Goal: Transaction & Acquisition: Download file/media

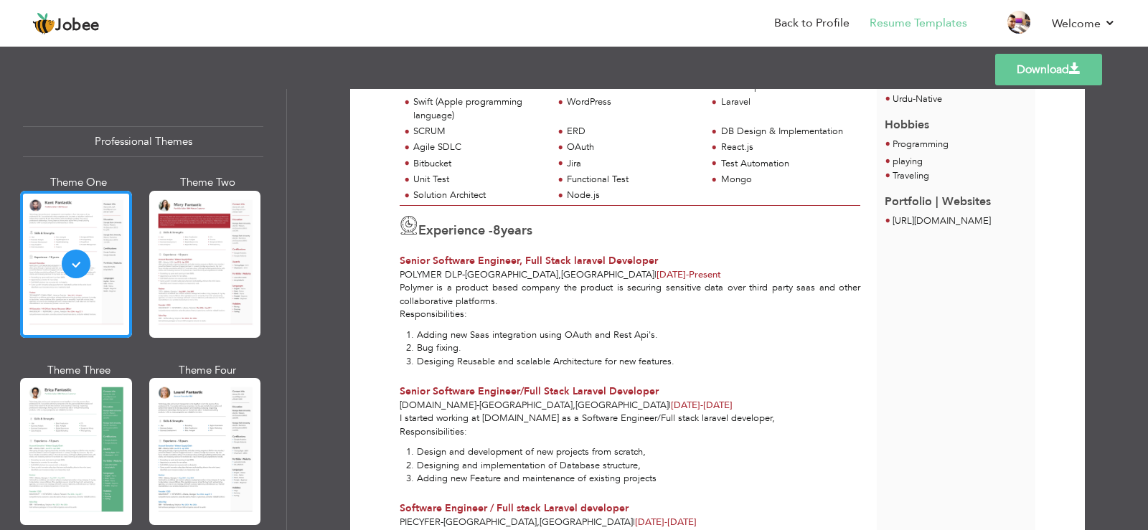
scroll to position [431, 0]
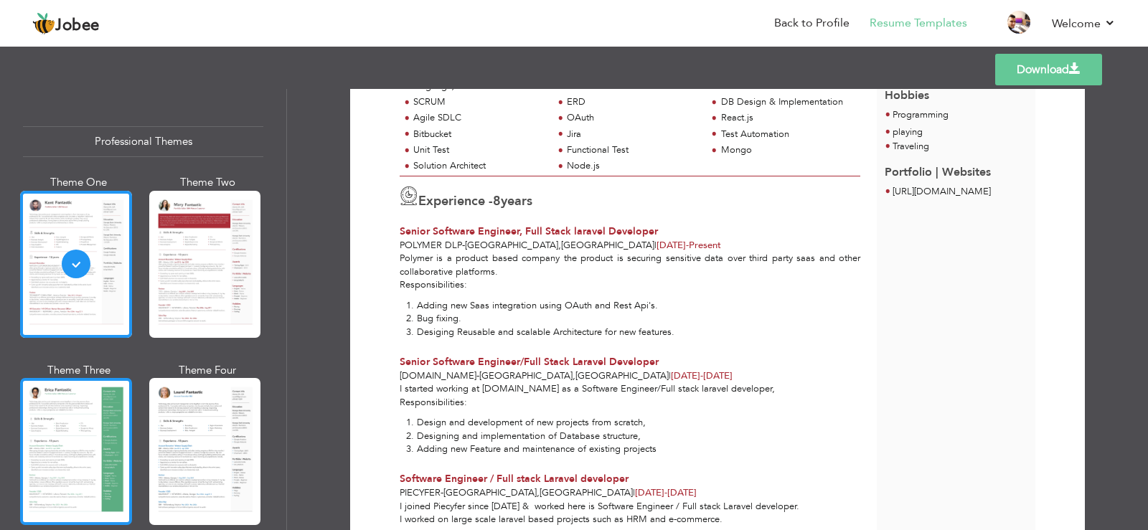
click at [52, 438] on div at bounding box center [76, 451] width 112 height 147
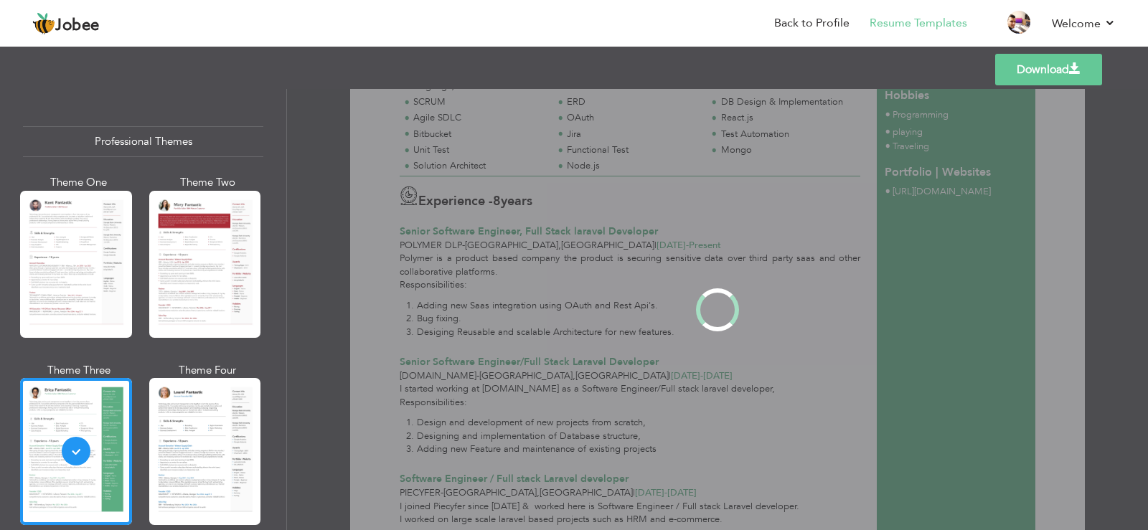
scroll to position [0, 0]
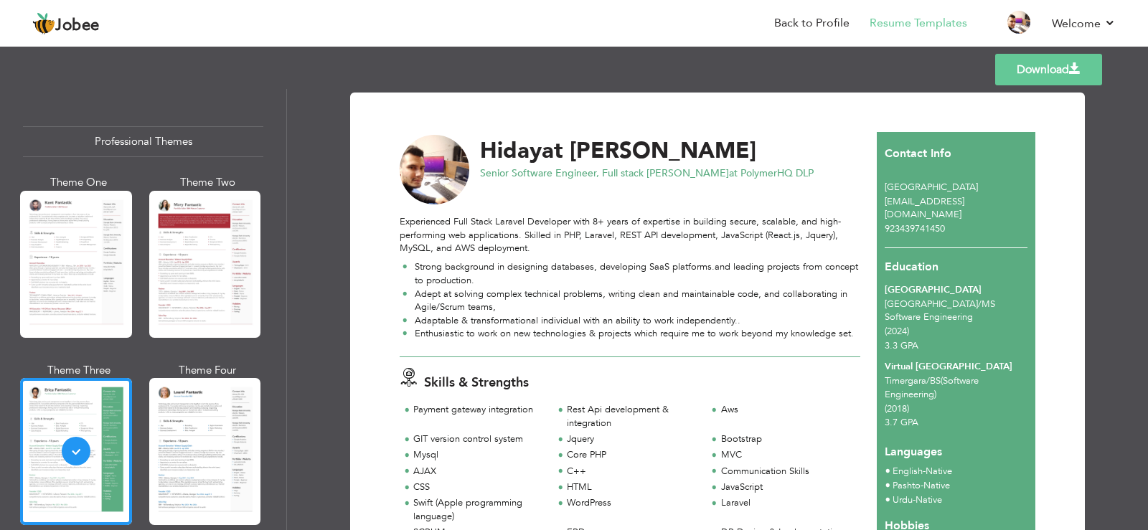
click at [1020, 75] on link "Download" at bounding box center [1049, 70] width 107 height 32
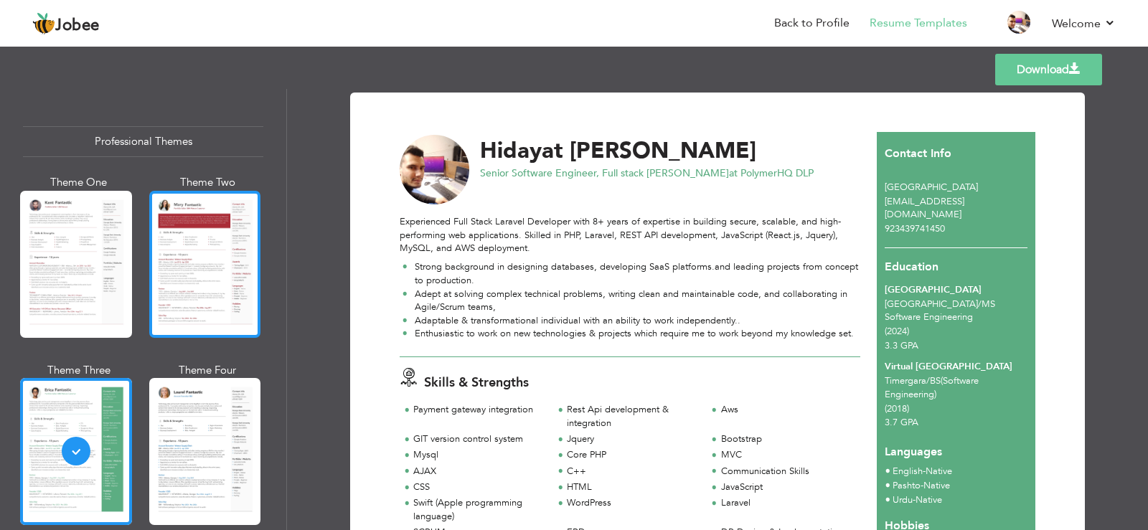
click at [222, 324] on div at bounding box center [205, 264] width 112 height 147
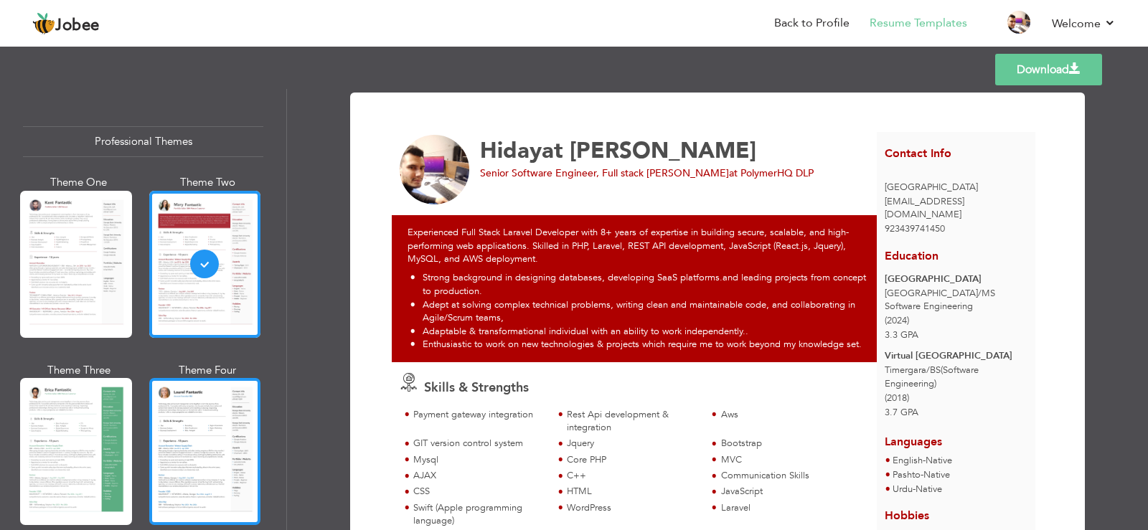
click at [169, 443] on div at bounding box center [205, 451] width 112 height 147
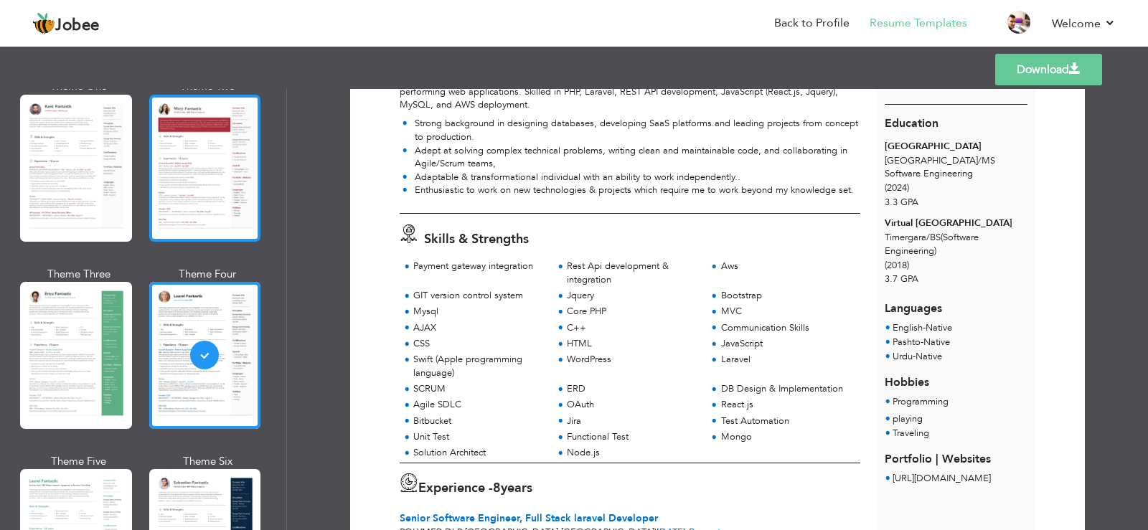
scroll to position [144, 0]
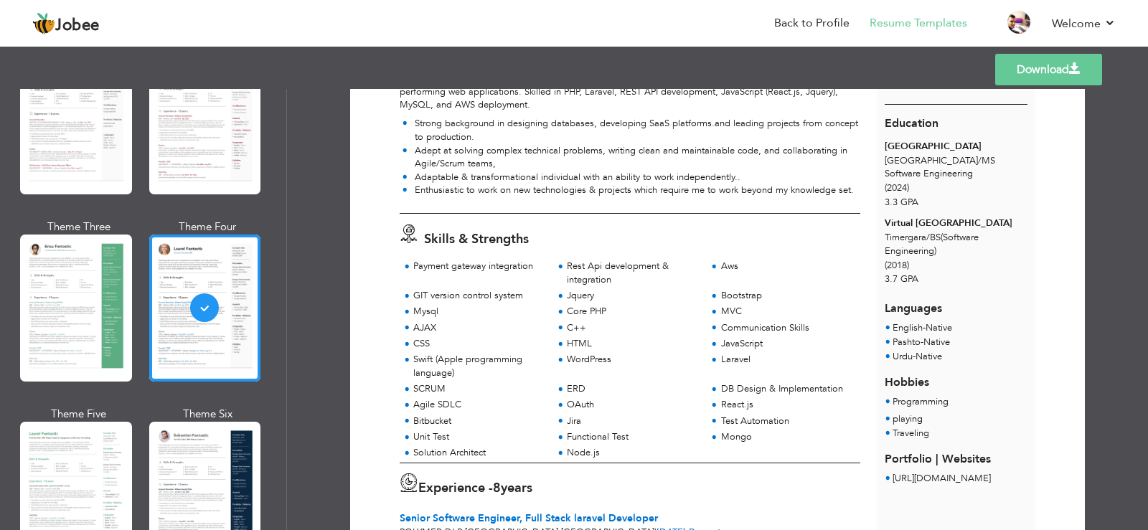
click at [1031, 69] on link "Download" at bounding box center [1049, 70] width 107 height 32
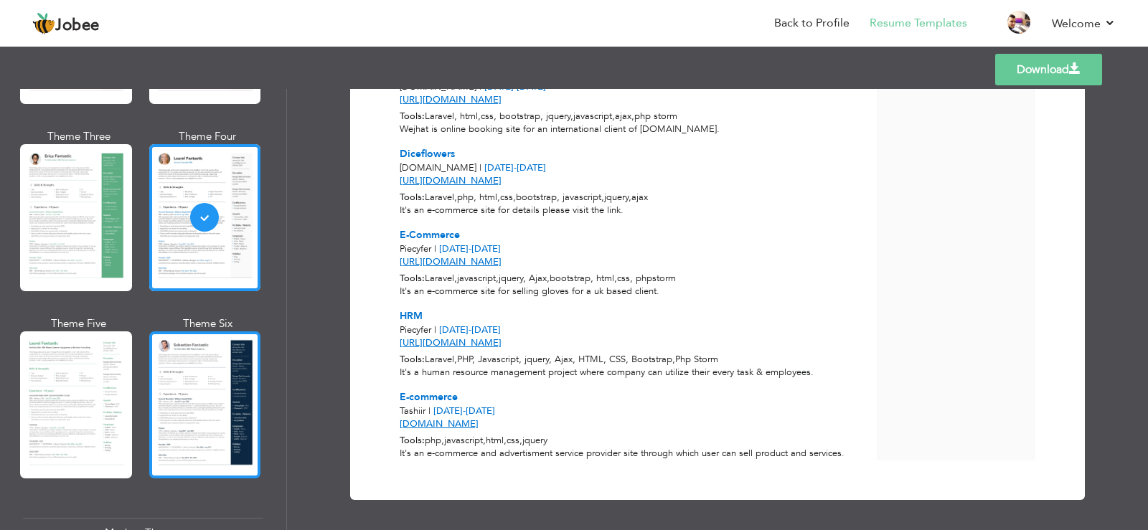
scroll to position [287, 0]
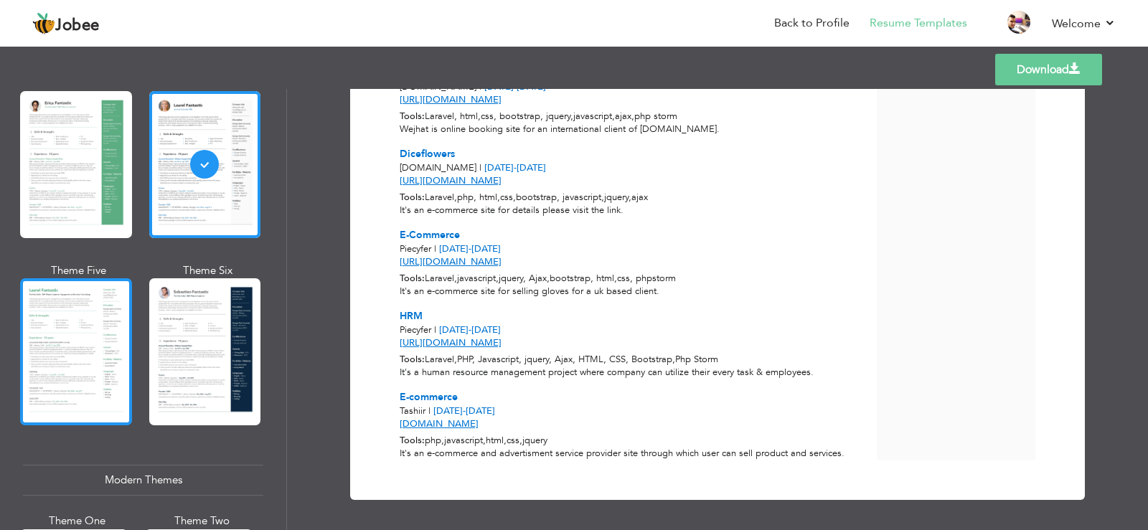
click at [109, 333] on div at bounding box center [76, 352] width 112 height 147
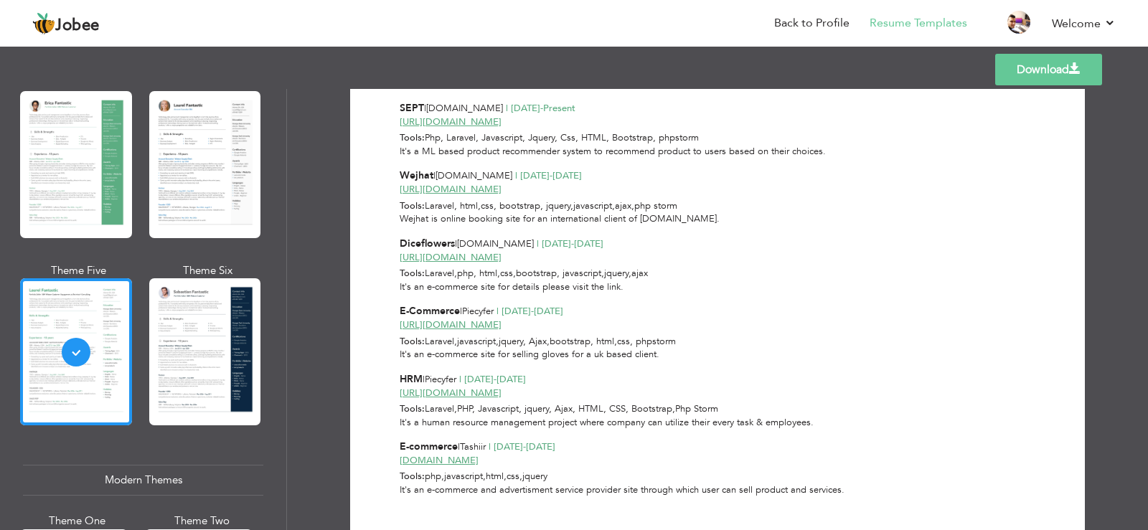
scroll to position [1275, 0]
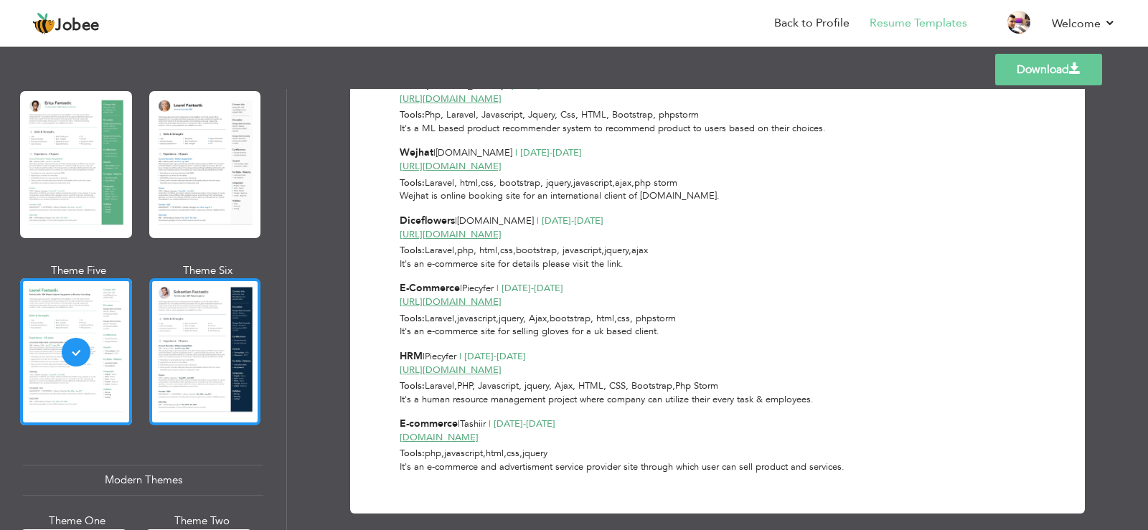
click at [167, 338] on div at bounding box center [205, 352] width 112 height 147
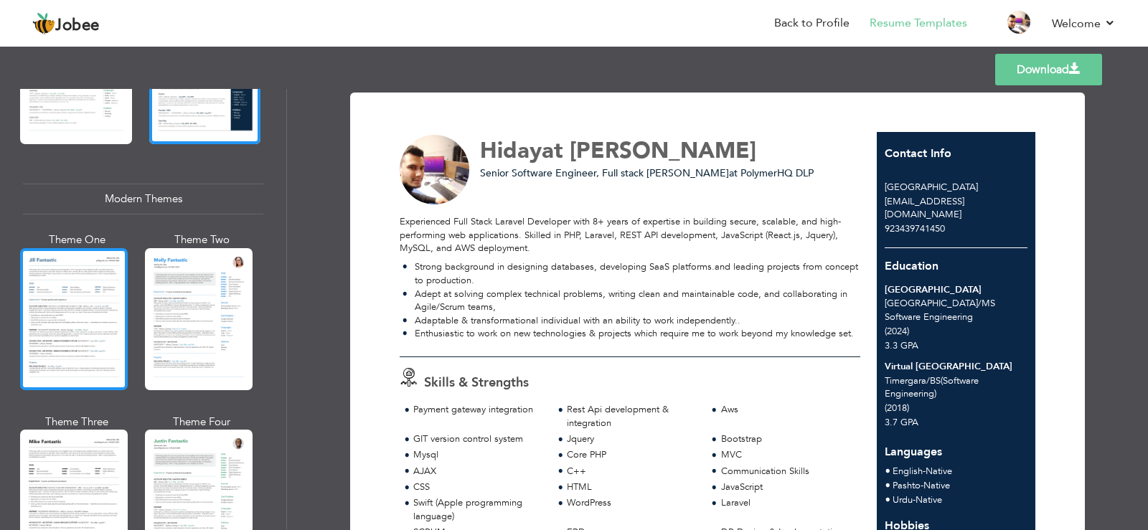
scroll to position [574, 0]
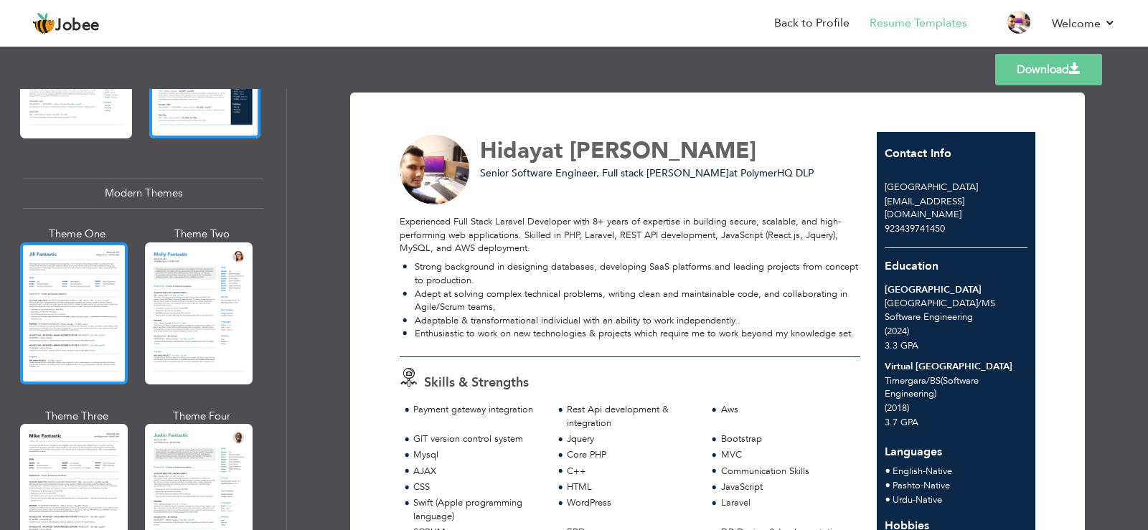
click at [89, 327] on div at bounding box center [74, 314] width 108 height 142
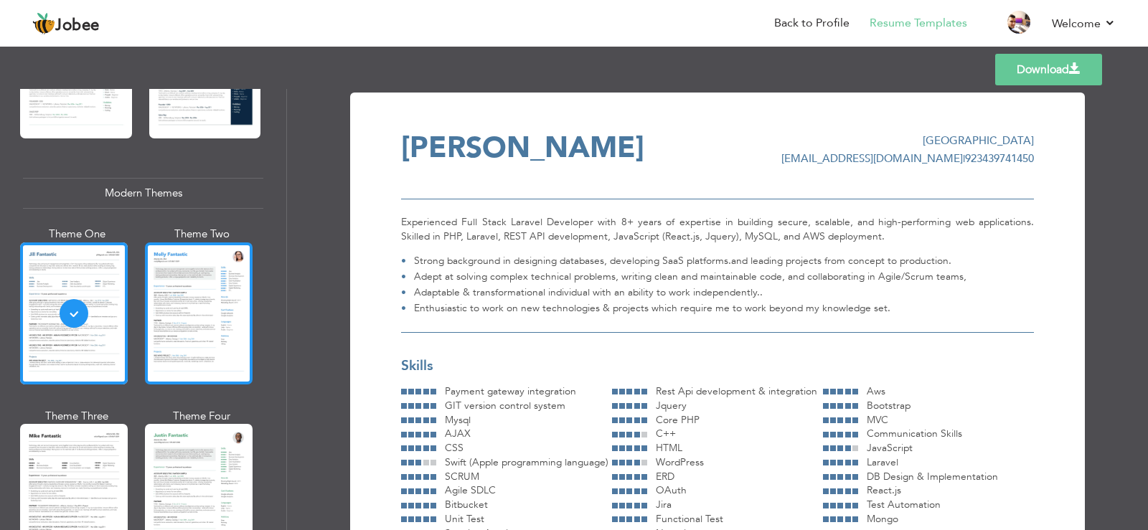
click at [220, 329] on div at bounding box center [199, 314] width 108 height 142
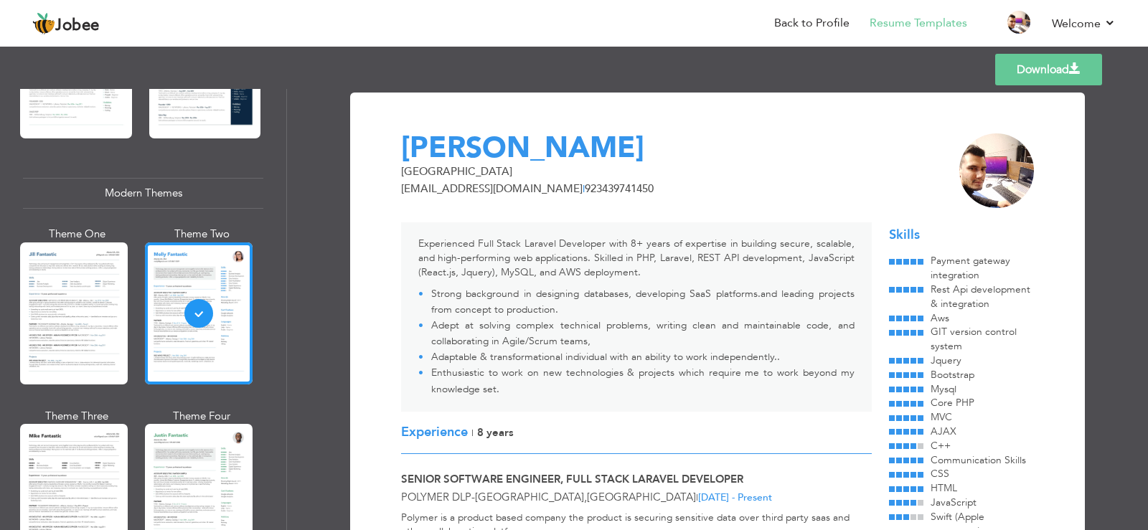
scroll to position [431, 0]
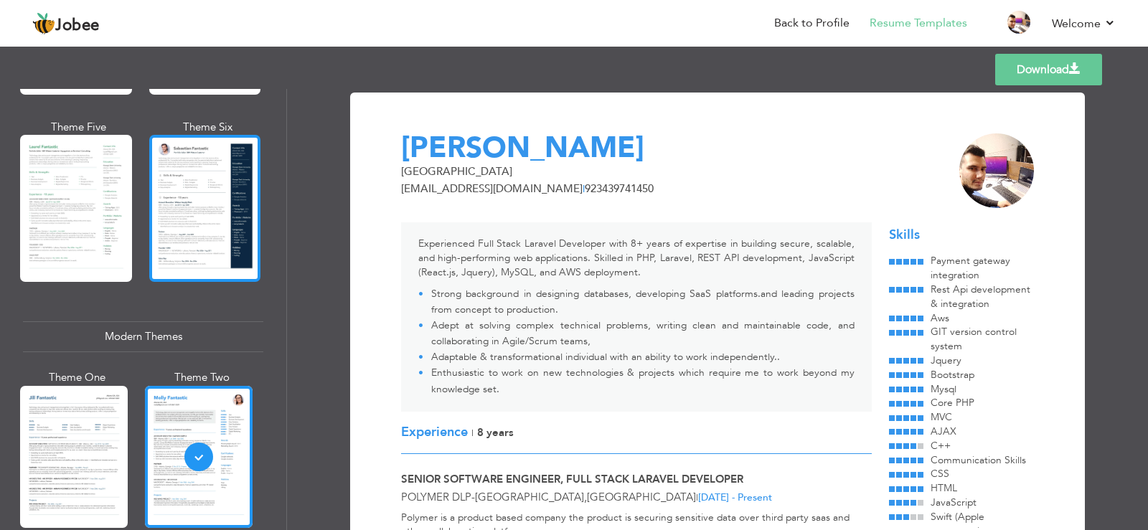
click at [217, 200] on div at bounding box center [205, 208] width 112 height 147
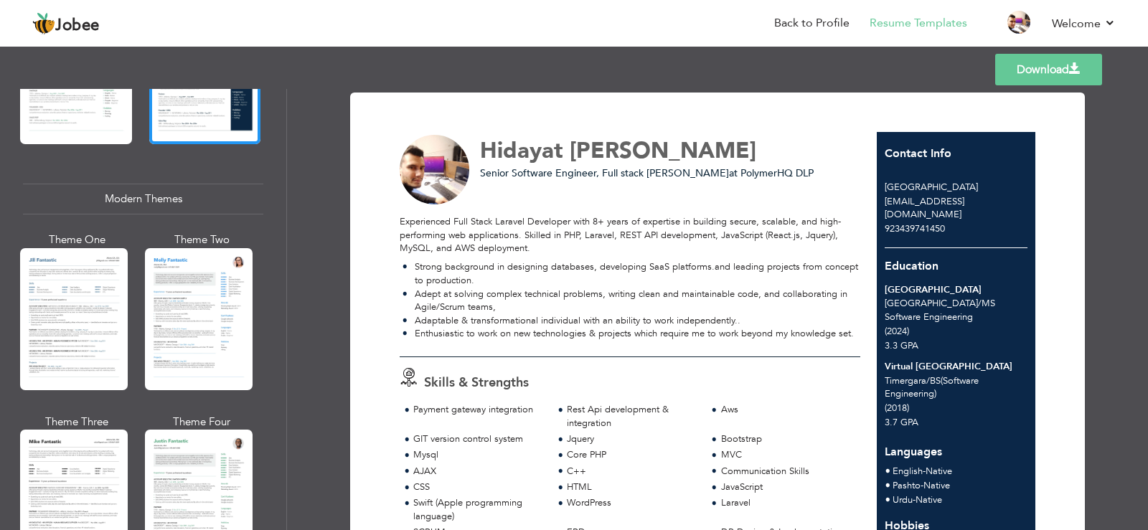
scroll to position [574, 0]
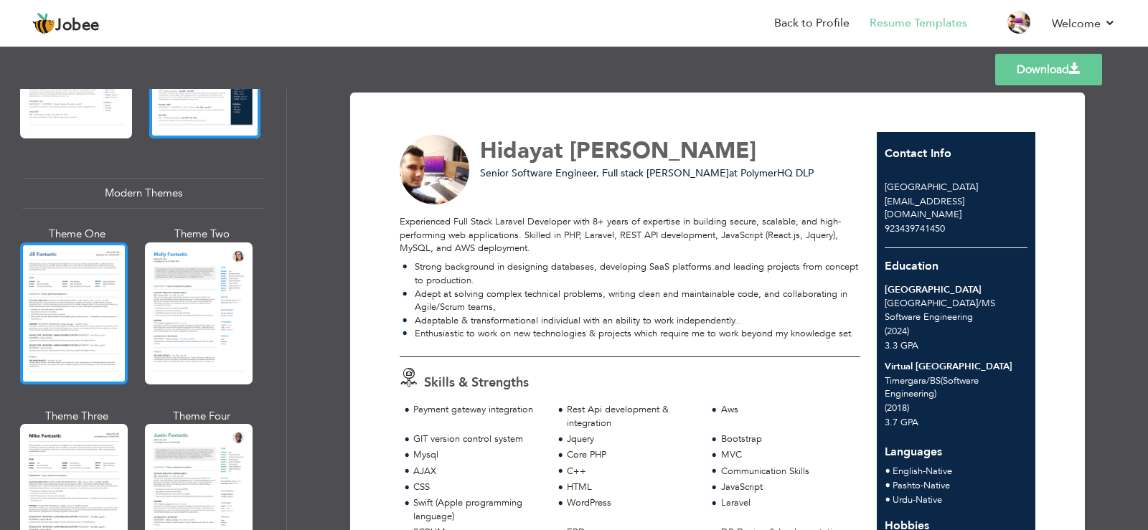
click at [32, 323] on div at bounding box center [74, 314] width 108 height 142
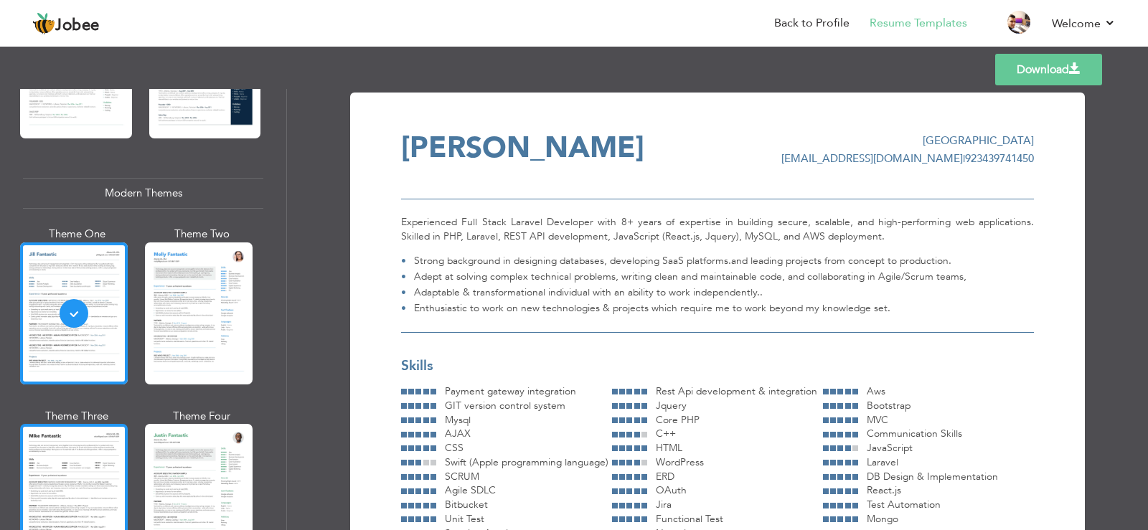
click at [52, 428] on div at bounding box center [74, 495] width 108 height 142
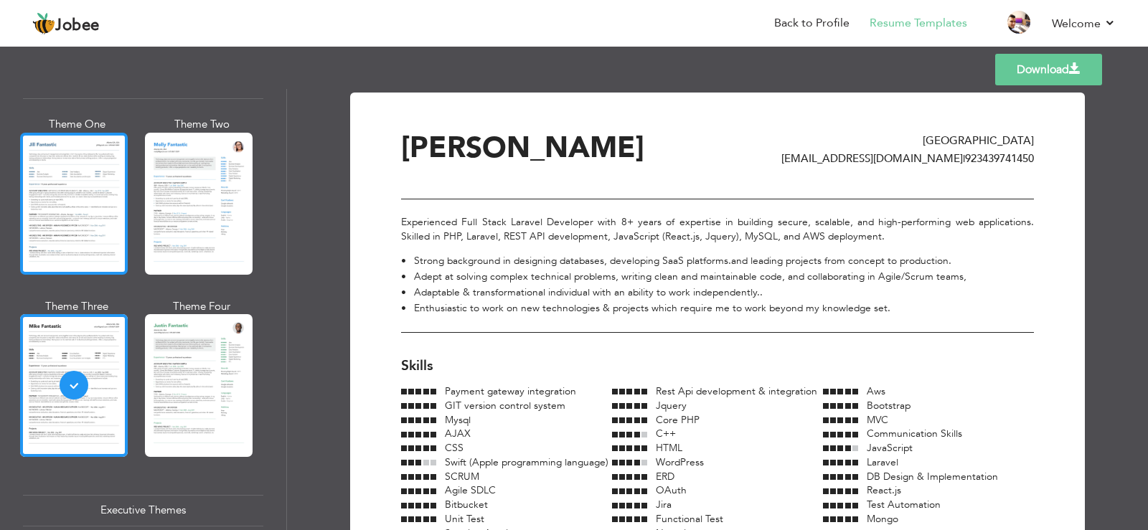
scroll to position [718, 0]
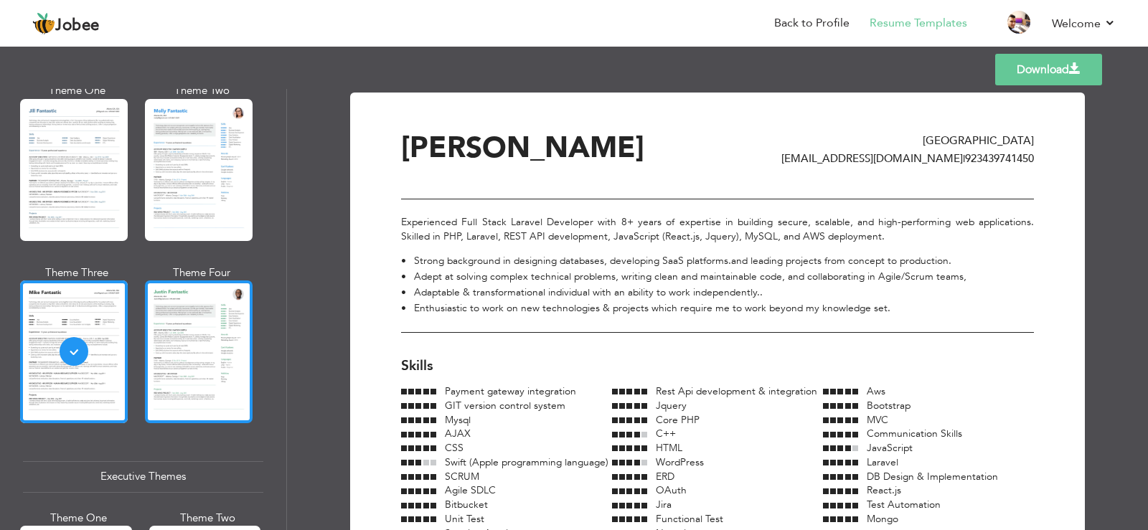
click at [162, 310] on div at bounding box center [199, 352] width 108 height 142
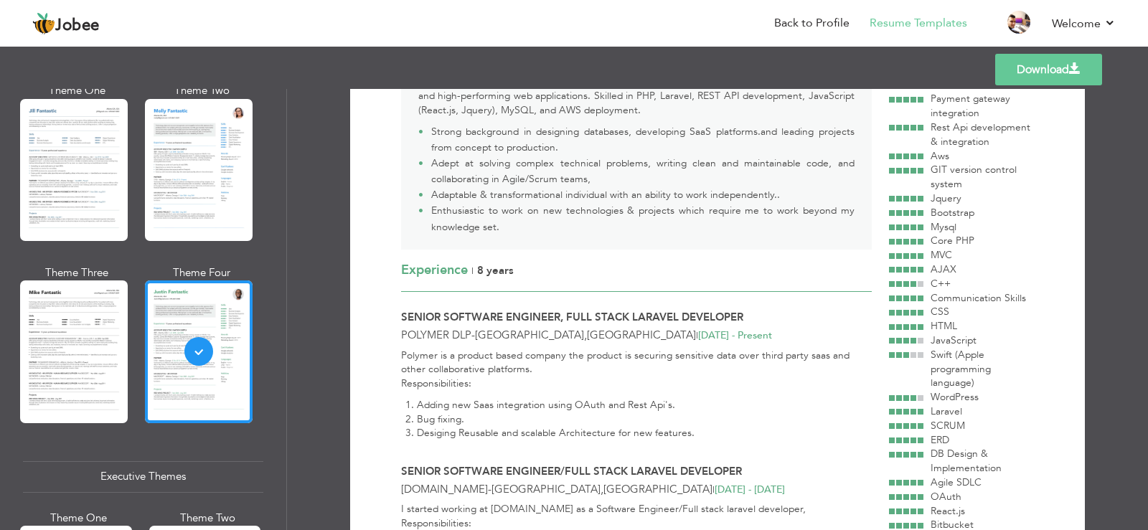
scroll to position [0, 0]
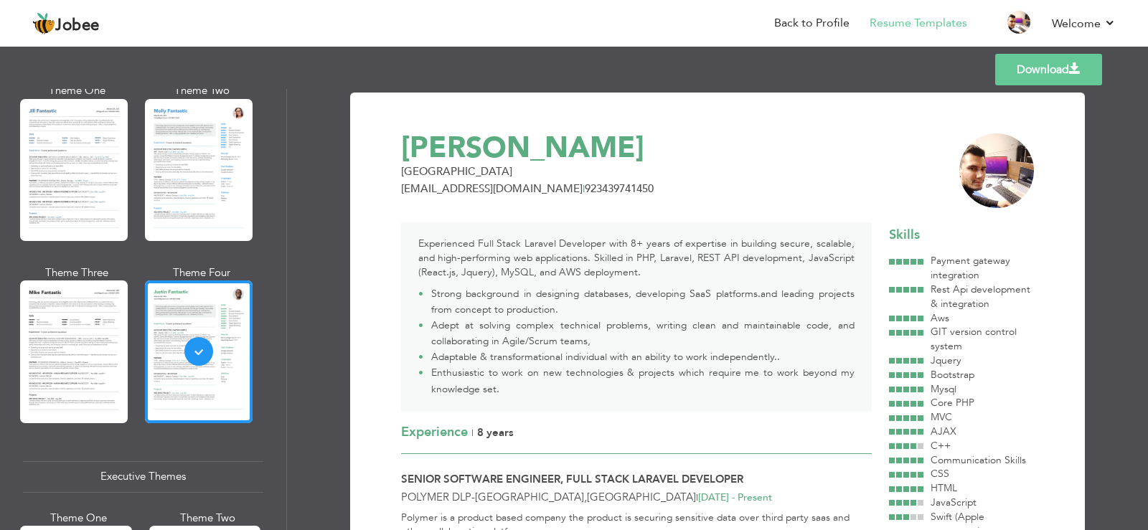
click at [996, 72] on link "Download" at bounding box center [1049, 70] width 107 height 32
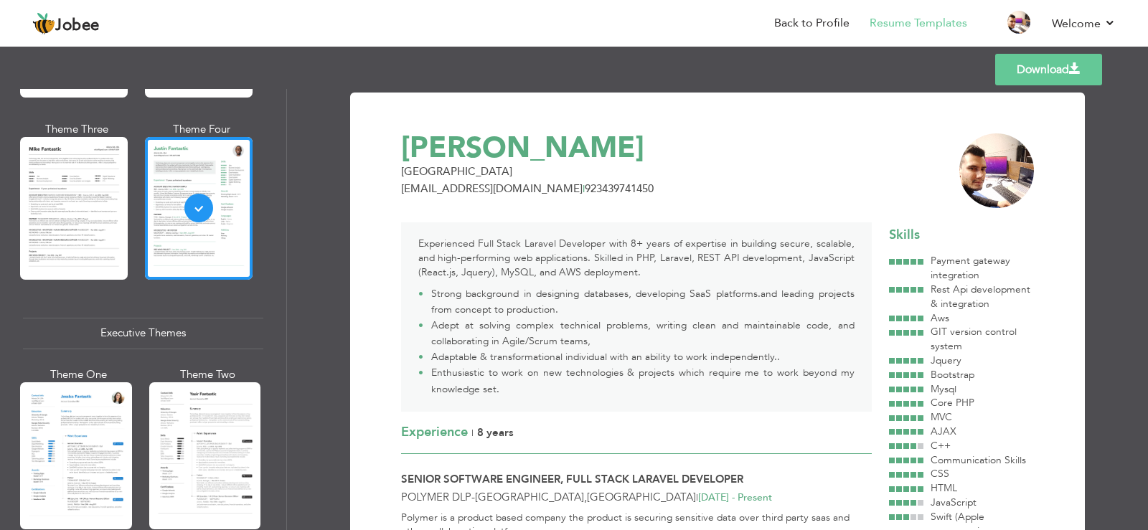
scroll to position [1005, 0]
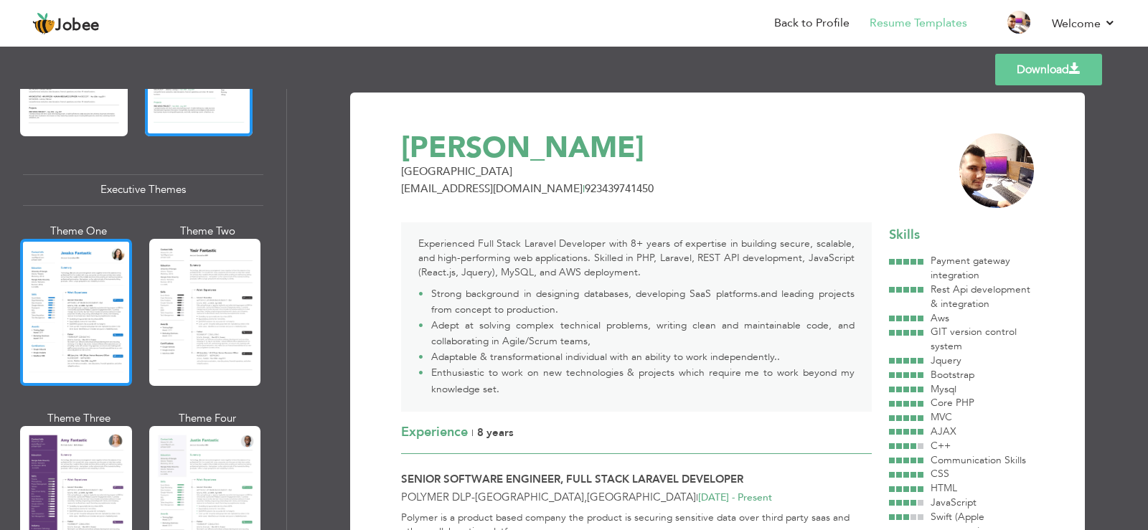
click at [89, 312] on div at bounding box center [76, 312] width 112 height 147
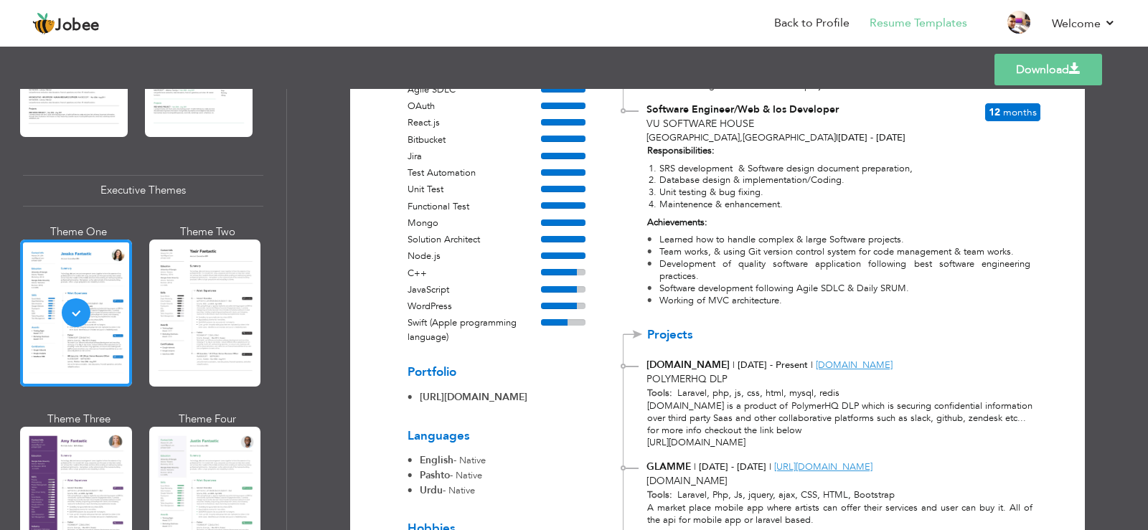
scroll to position [718, 0]
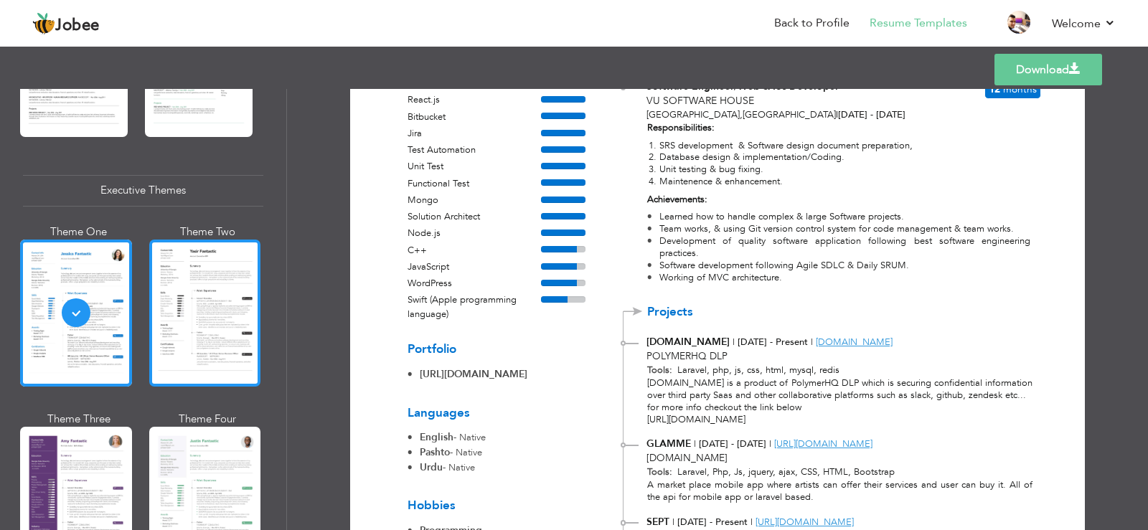
click at [225, 299] on div at bounding box center [205, 313] width 112 height 147
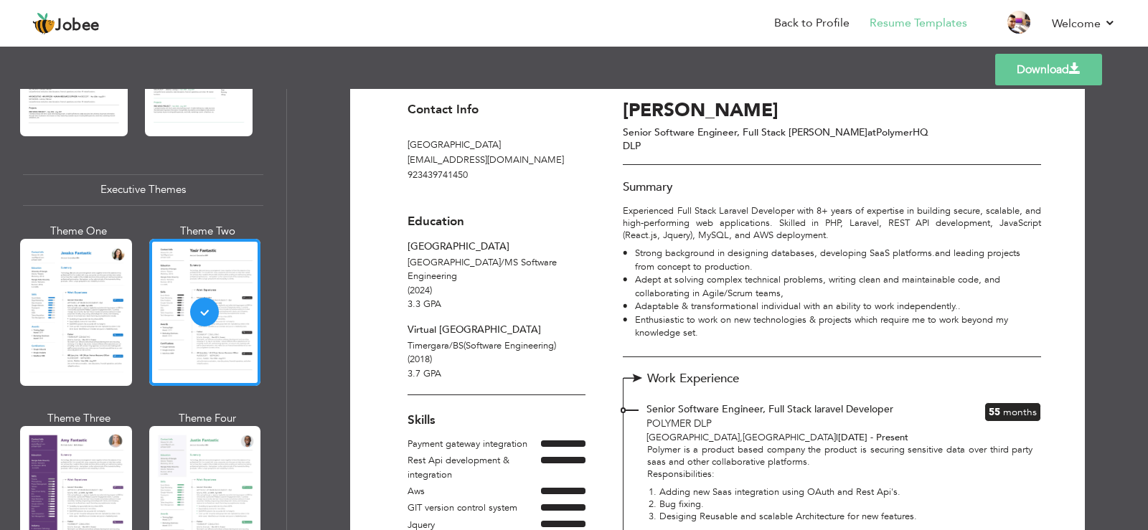
scroll to position [0, 0]
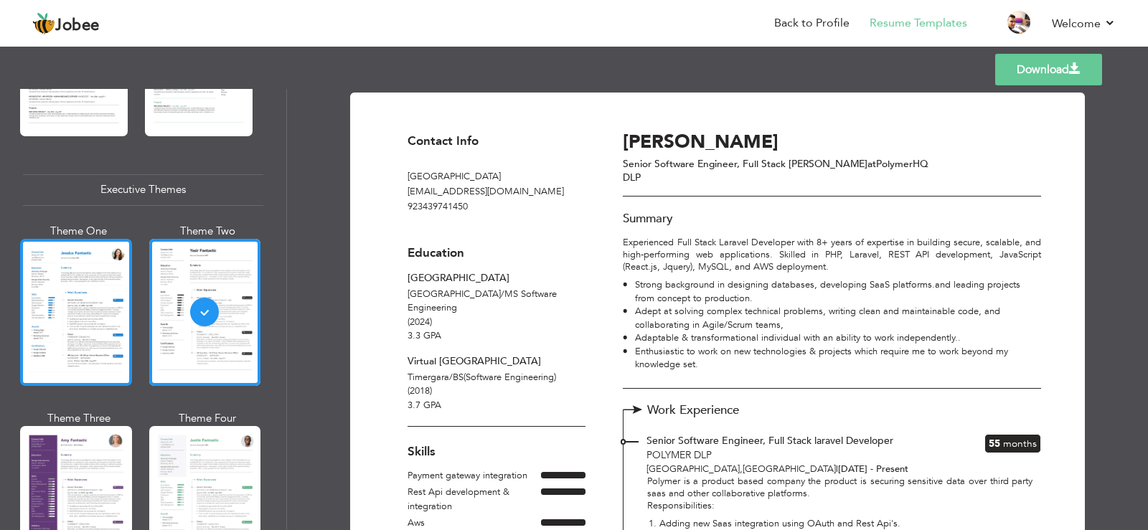
click at [40, 301] on div at bounding box center [76, 312] width 112 height 147
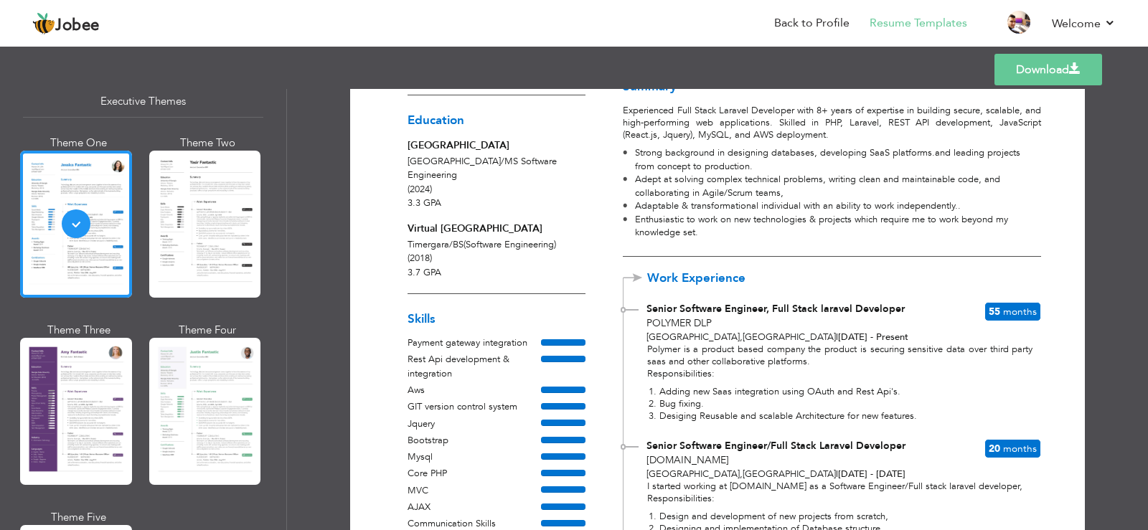
scroll to position [1148, 0]
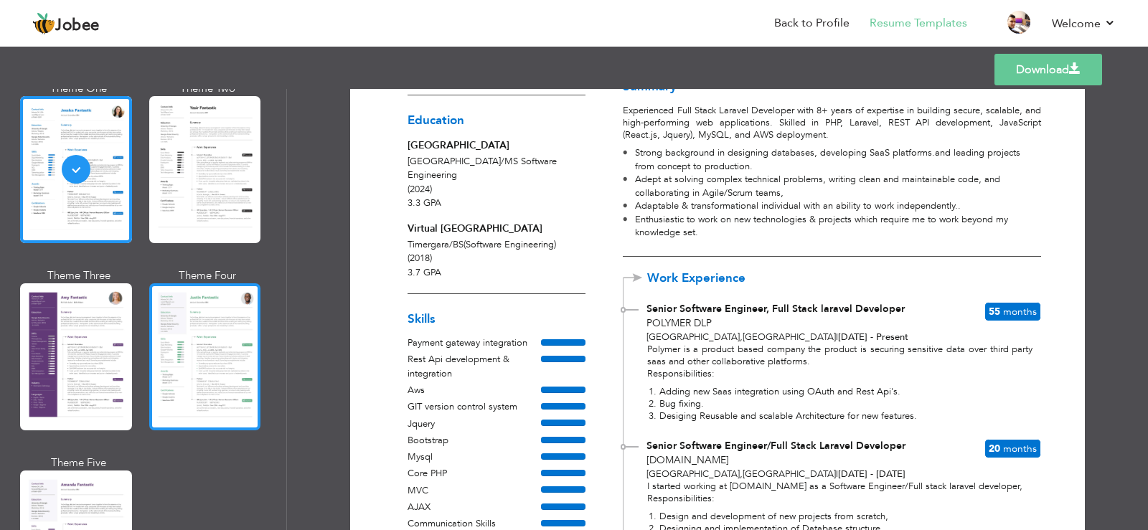
click at [202, 344] on div at bounding box center [205, 357] width 112 height 147
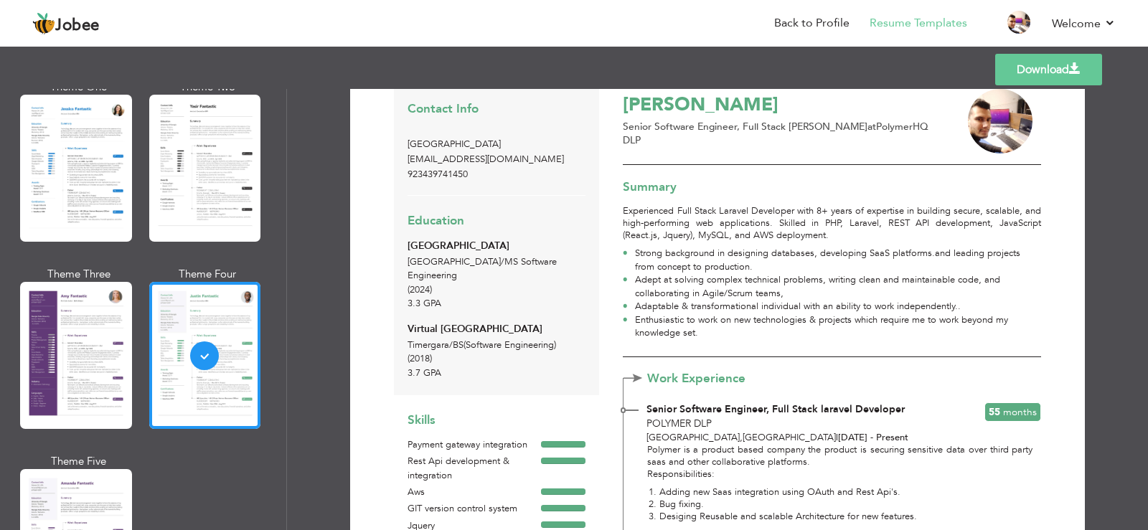
scroll to position [0, 0]
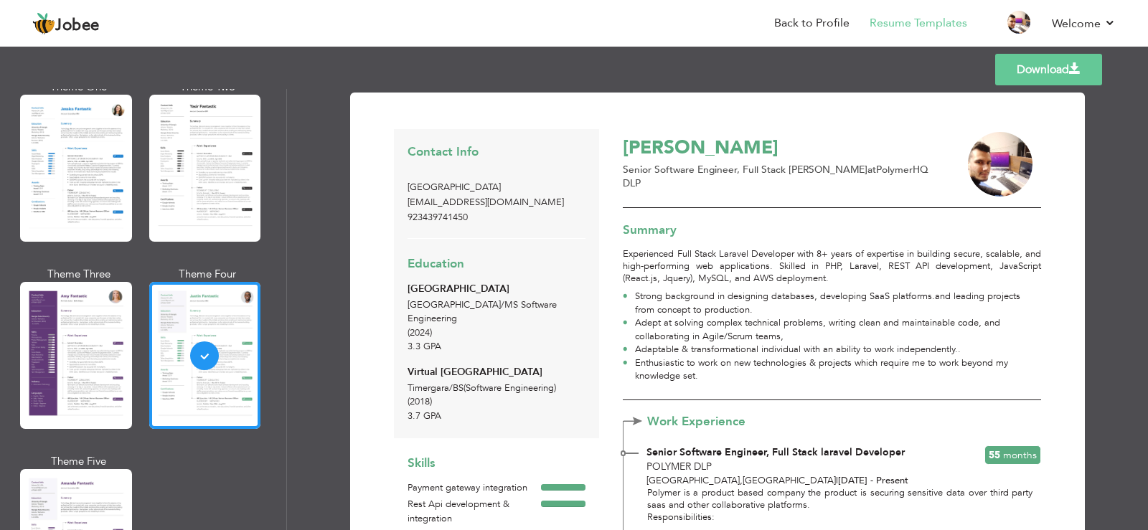
click at [1029, 82] on link "Download" at bounding box center [1049, 70] width 107 height 32
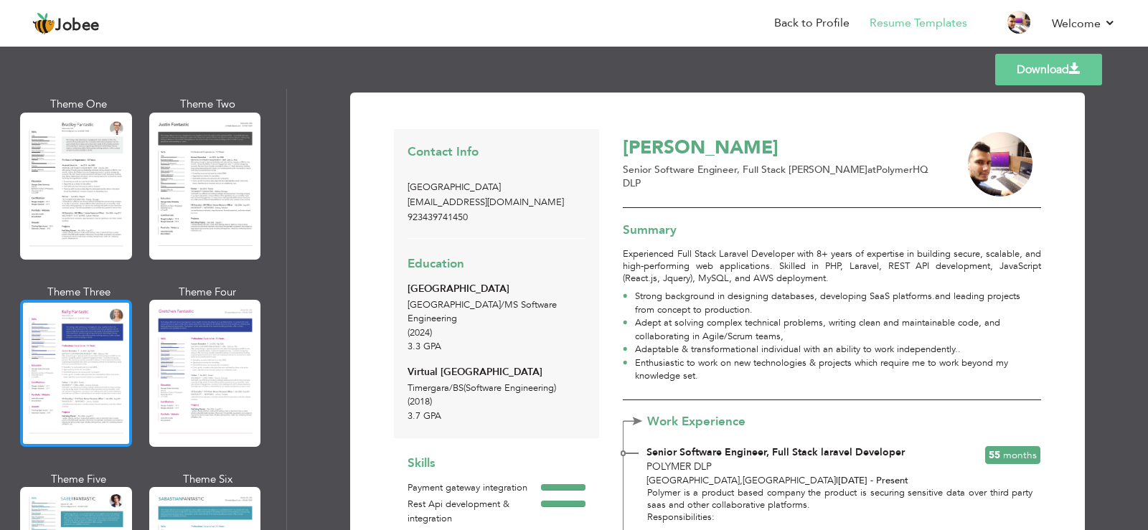
scroll to position [1723, 0]
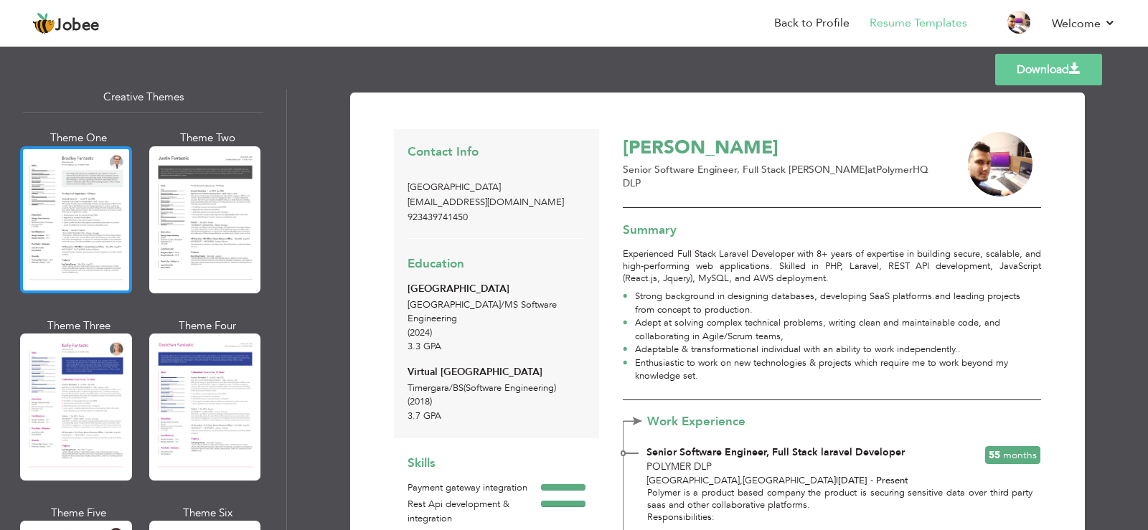
click at [84, 220] on div at bounding box center [76, 219] width 112 height 147
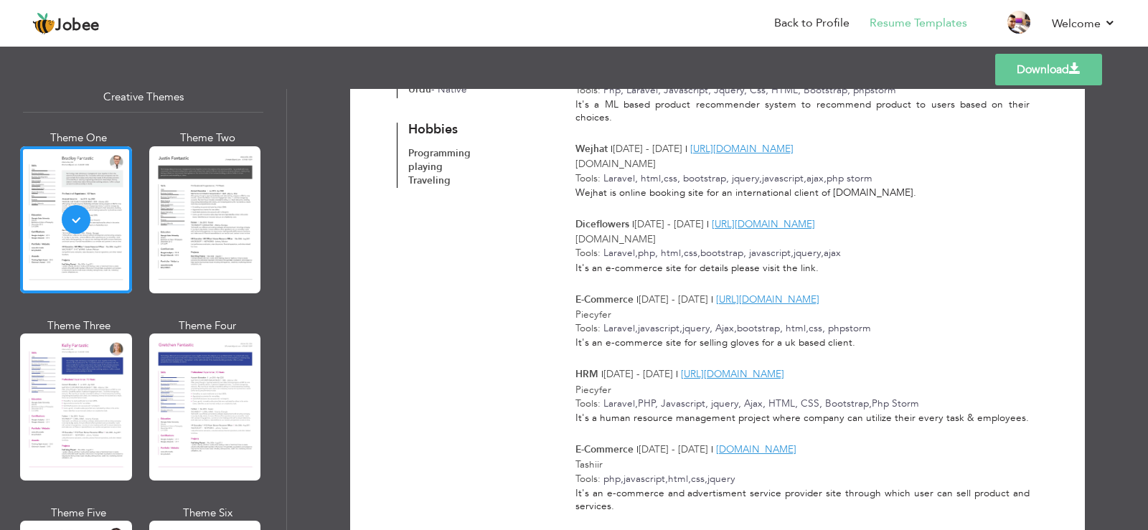
scroll to position [1216, 0]
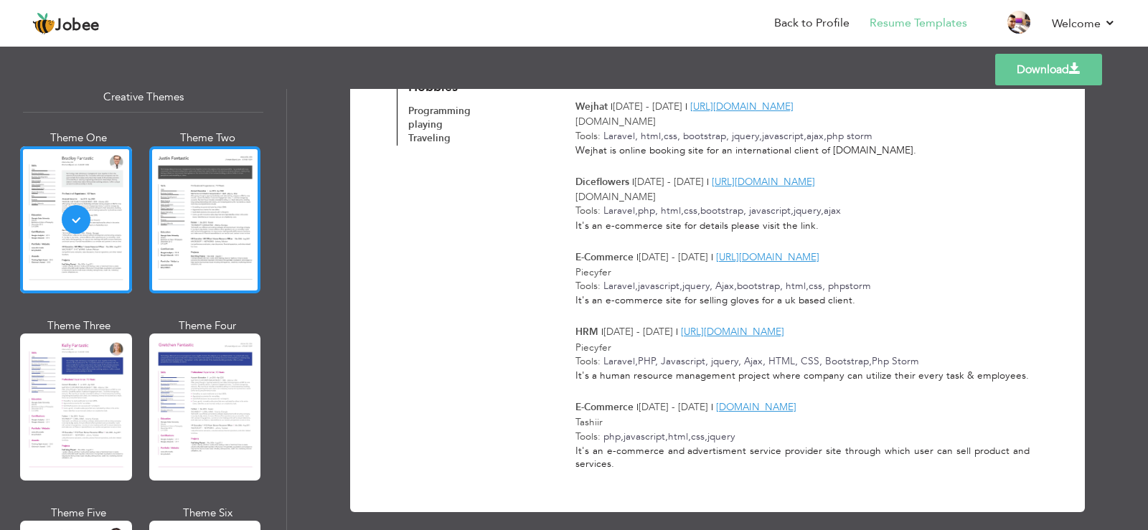
click at [218, 220] on div at bounding box center [205, 219] width 112 height 147
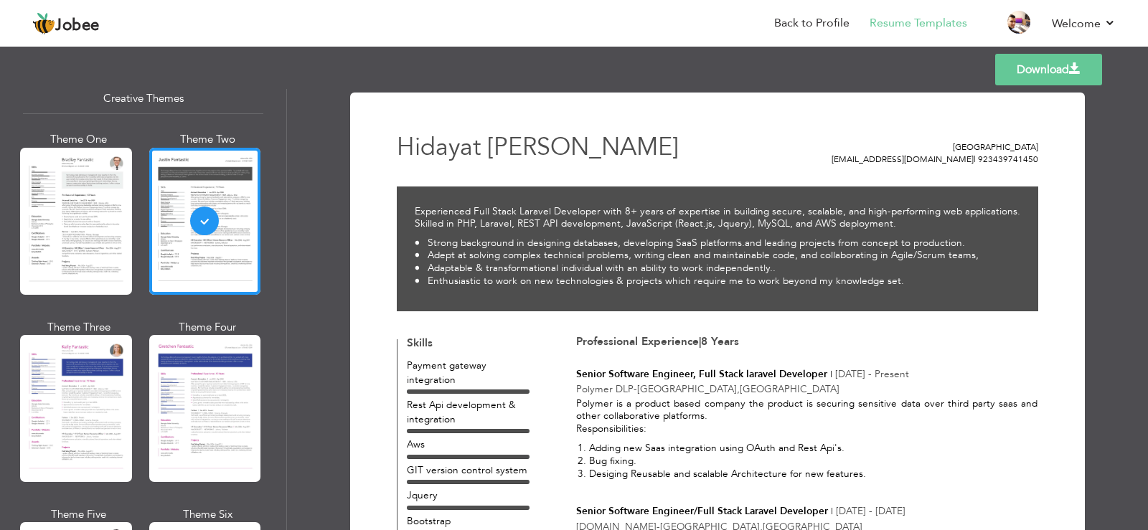
scroll to position [1723, 0]
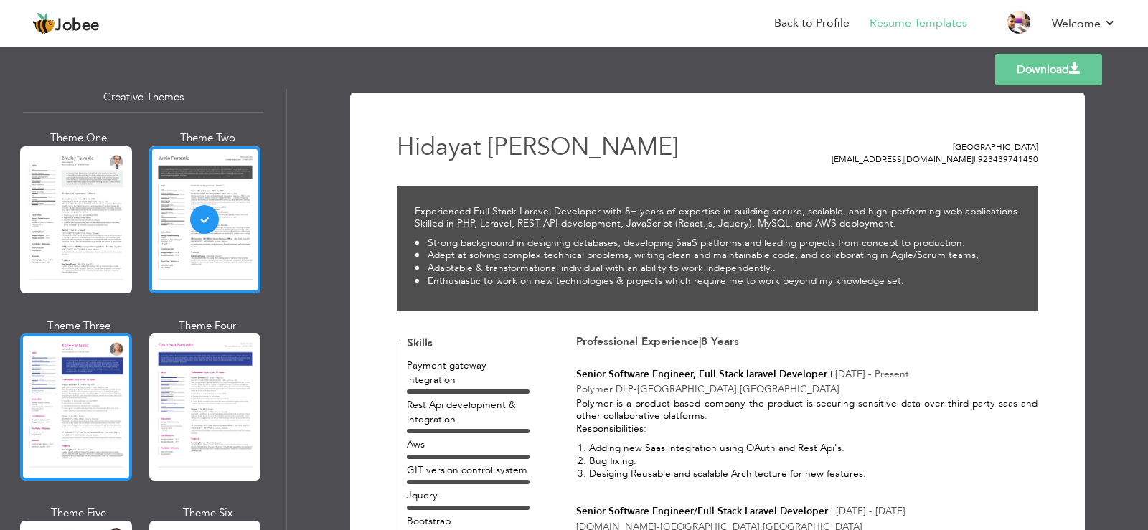
click at [85, 365] on div at bounding box center [76, 407] width 112 height 147
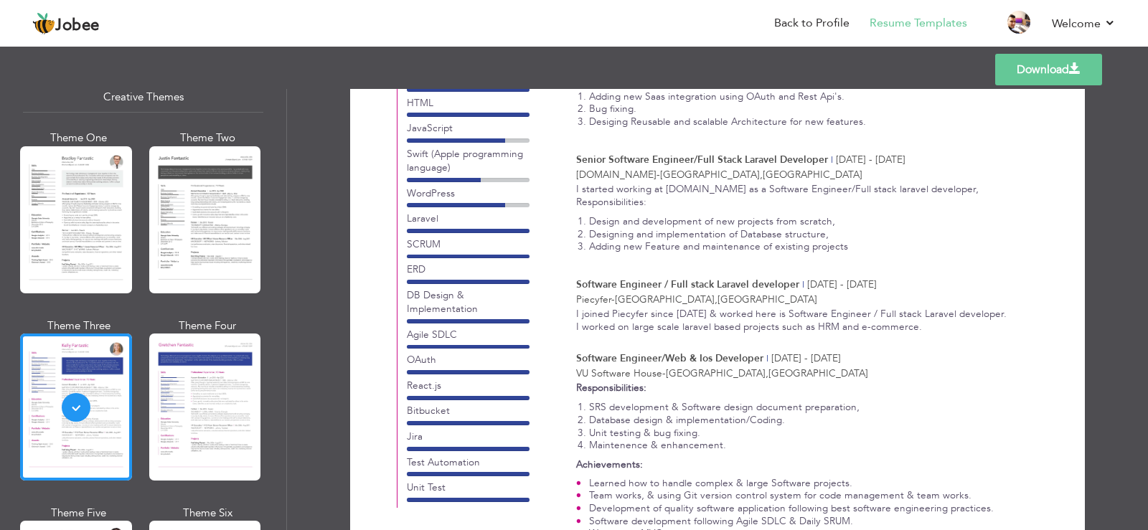
scroll to position [431, 0]
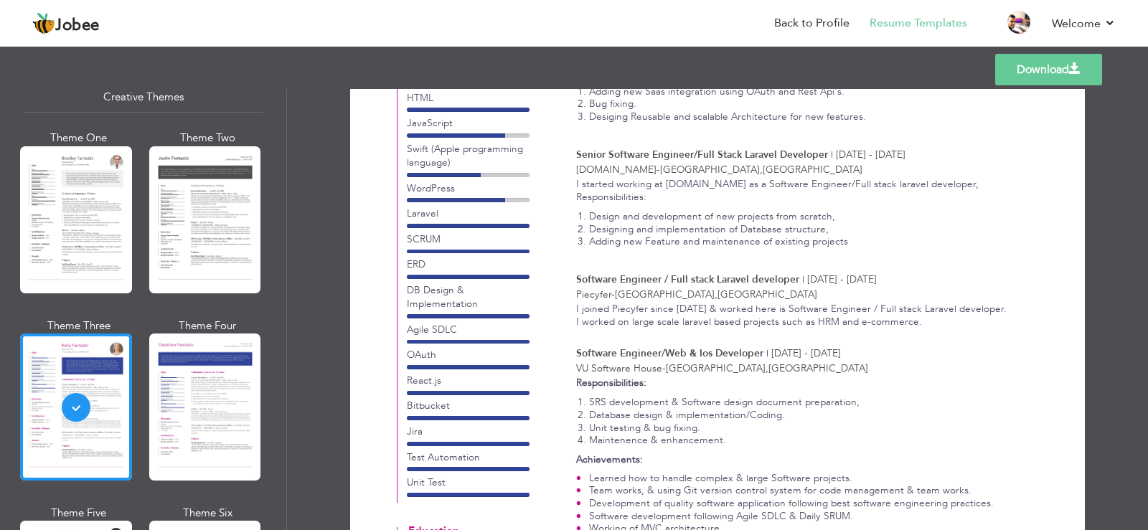
click at [167, 365] on div at bounding box center [205, 407] width 112 height 147
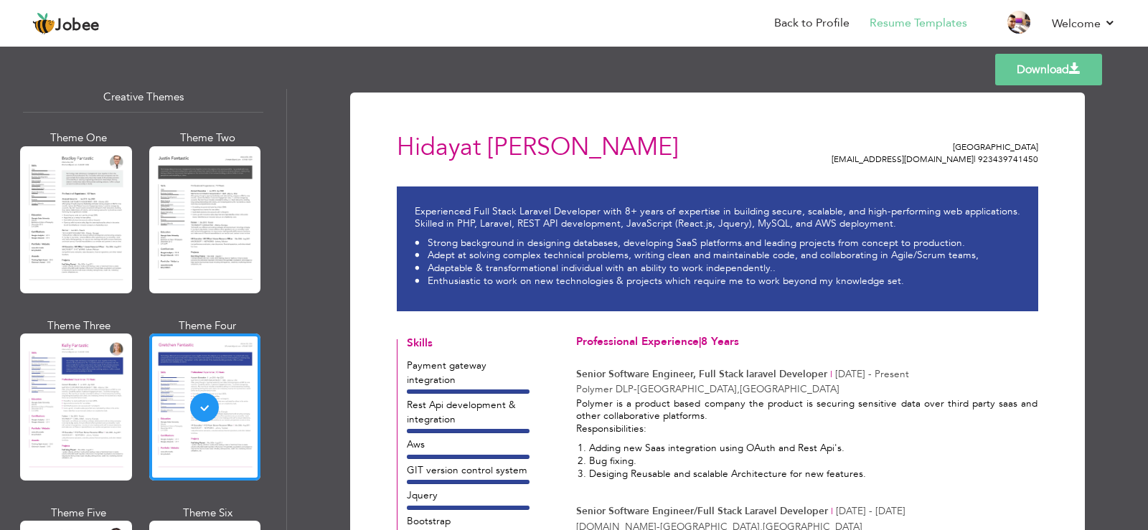
scroll to position [1867, 0]
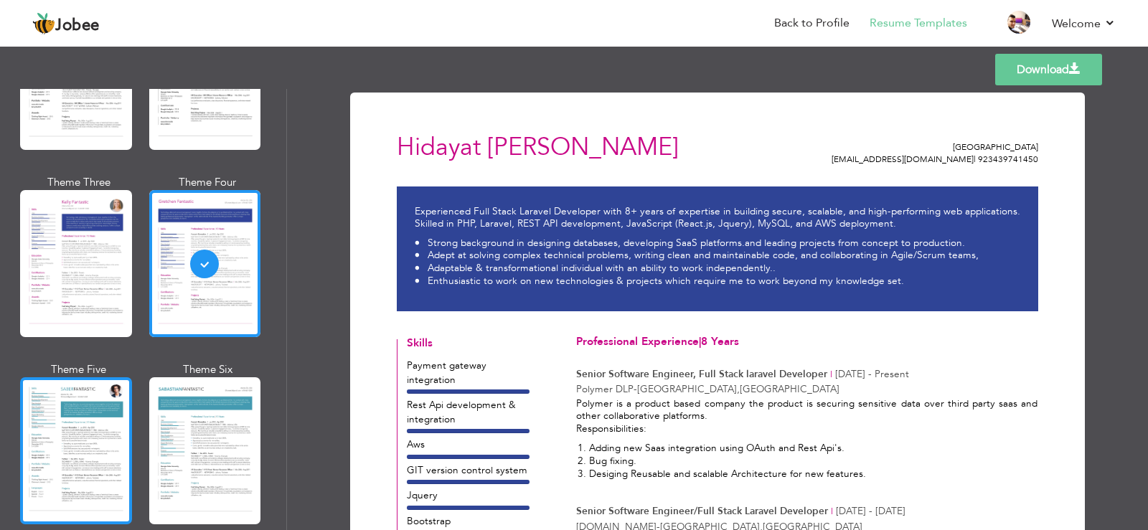
click at [67, 378] on div at bounding box center [76, 451] width 112 height 147
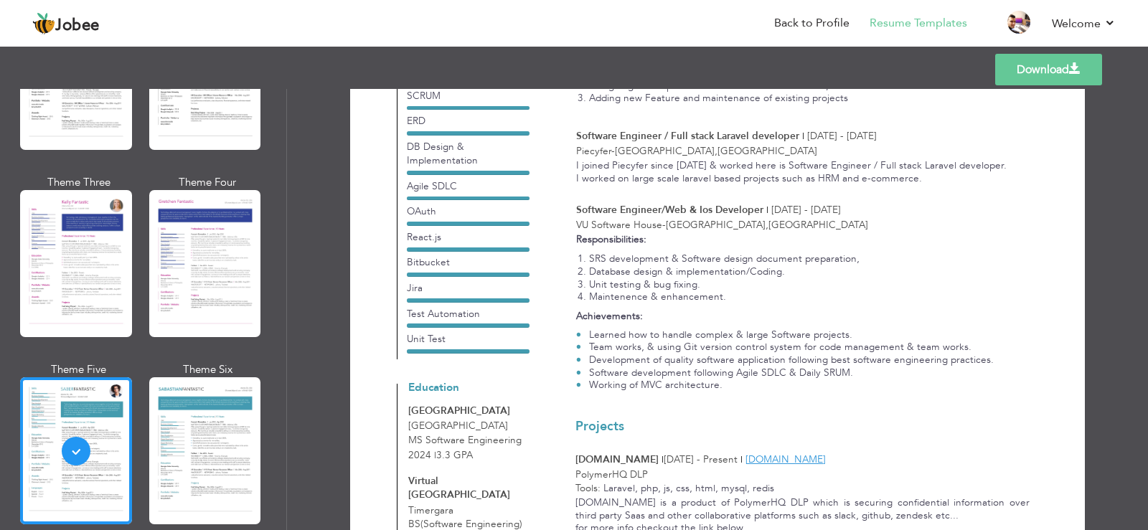
scroll to position [0, 0]
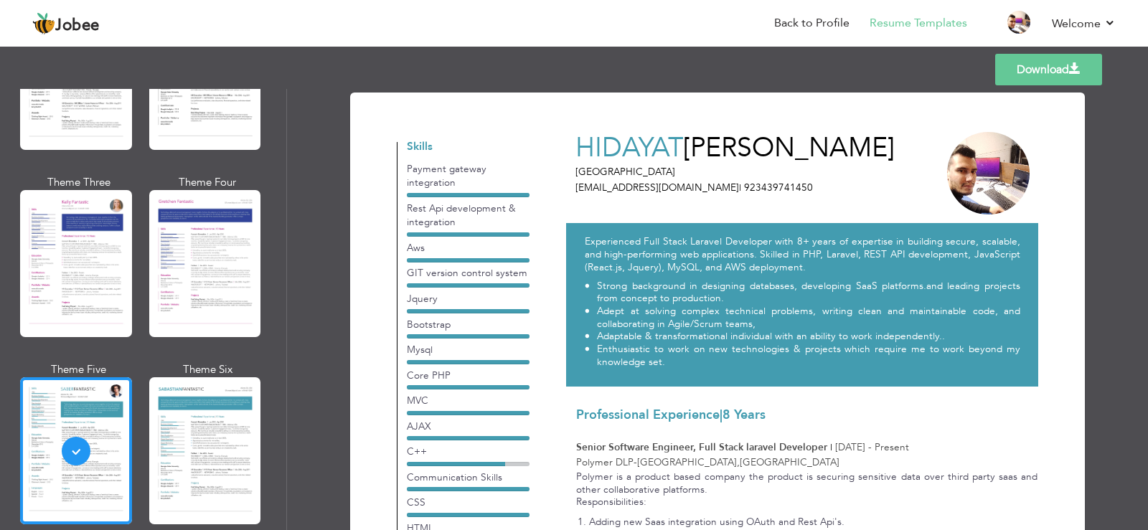
click at [195, 411] on div at bounding box center [205, 451] width 112 height 147
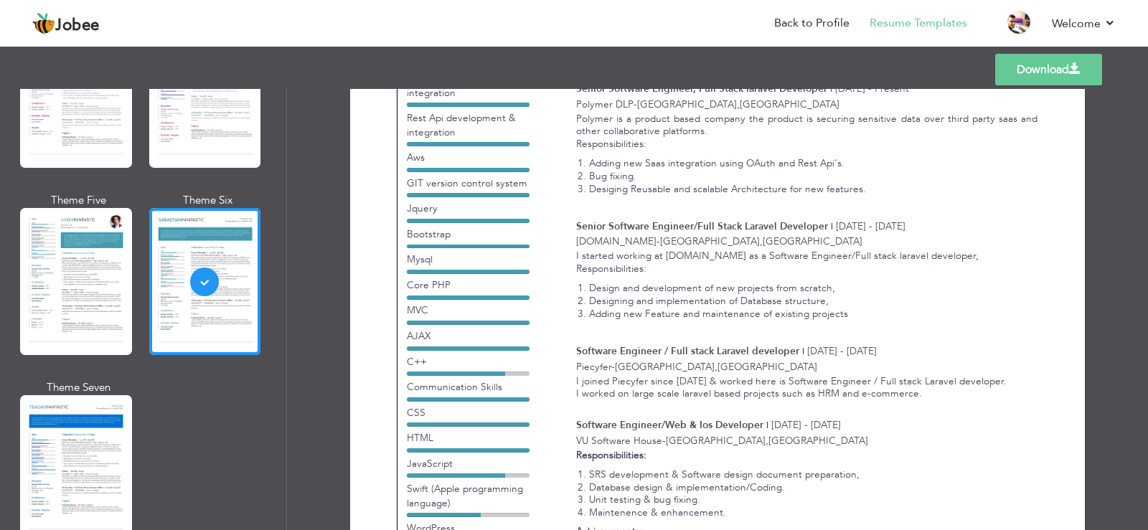
scroll to position [2154, 0]
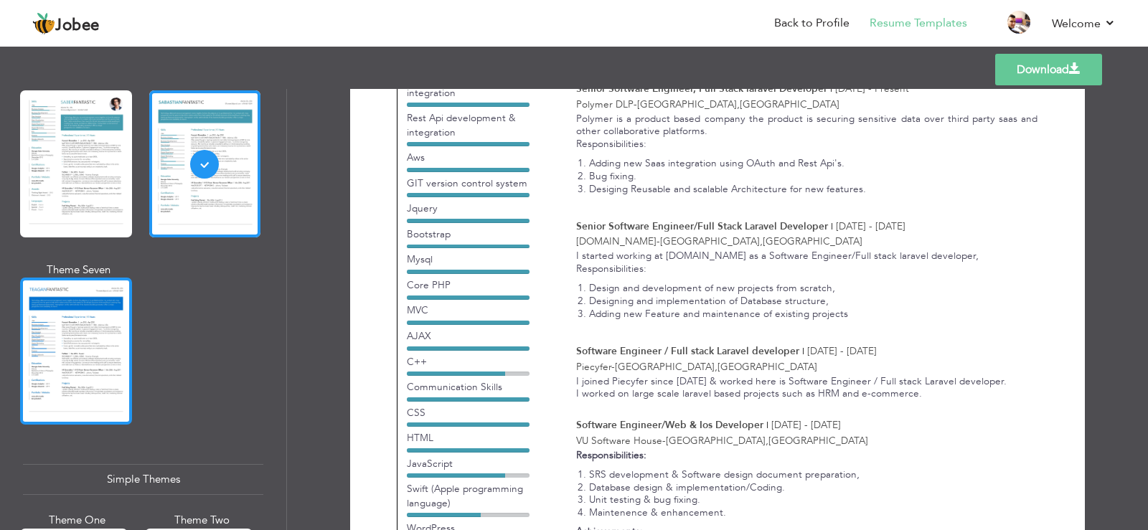
click at [83, 329] on div at bounding box center [76, 351] width 112 height 147
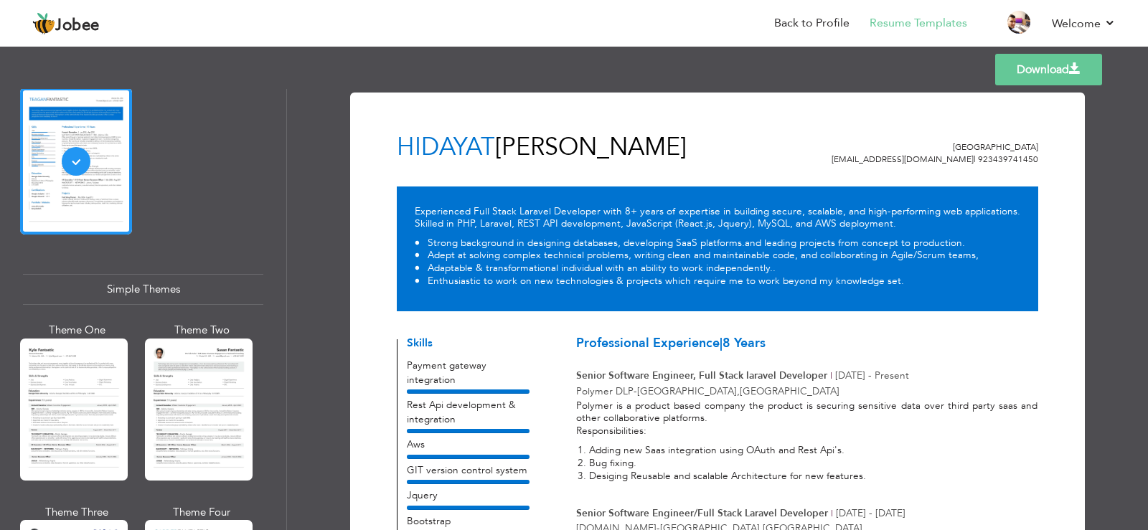
scroll to position [2441, 0]
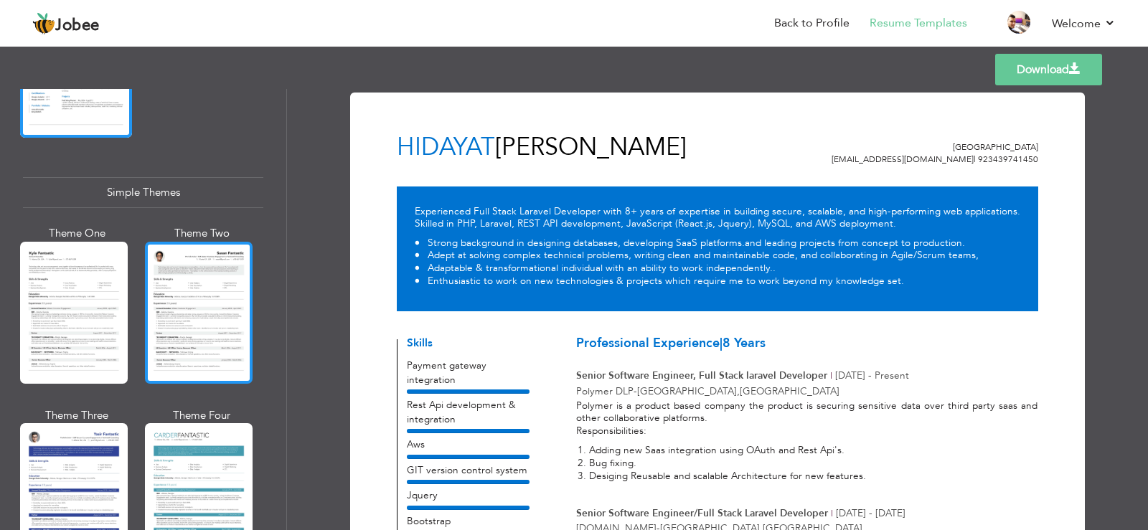
click at [175, 315] on div at bounding box center [199, 313] width 108 height 142
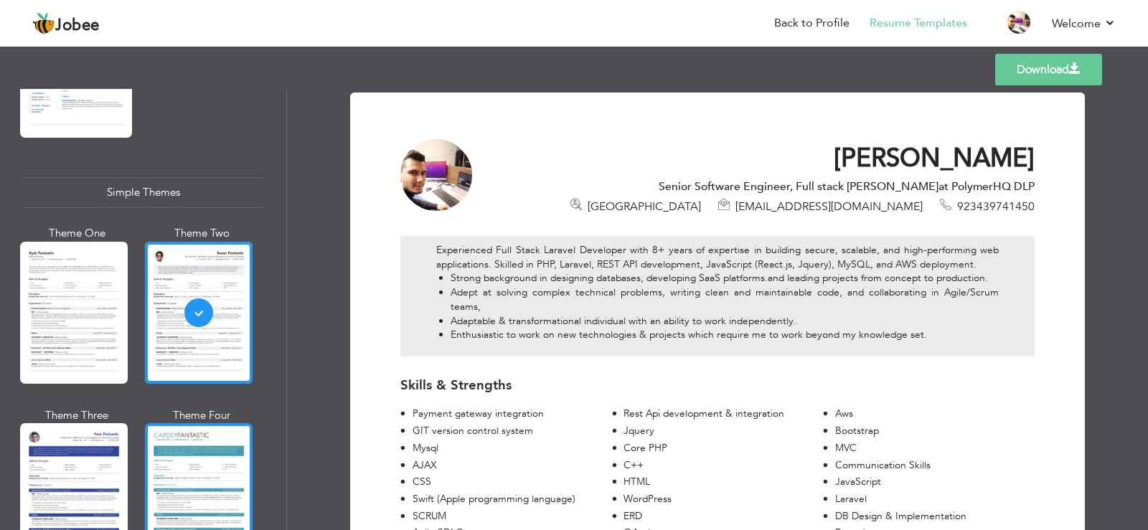
scroll to position [2485, 0]
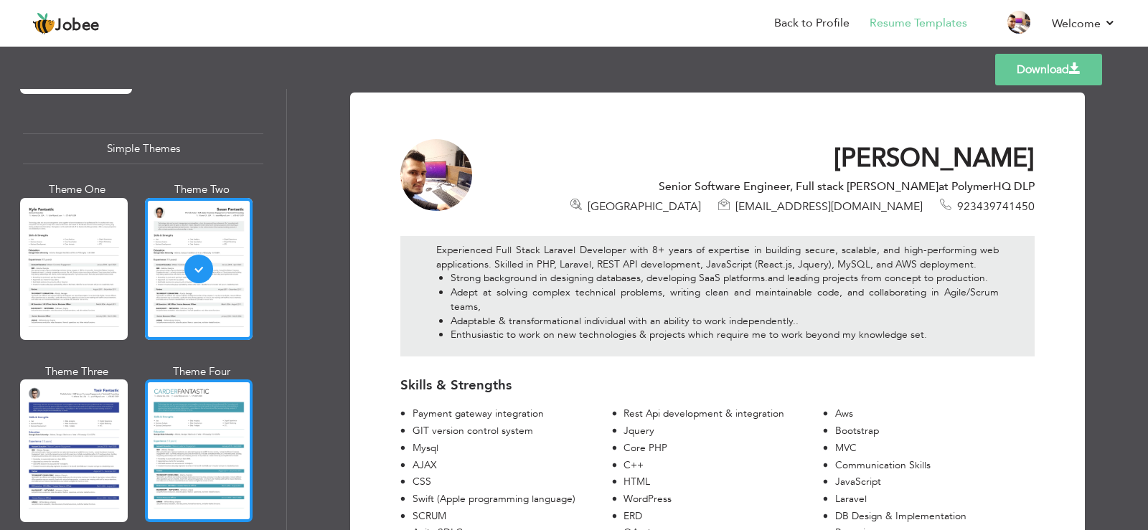
click at [203, 399] on div at bounding box center [199, 451] width 108 height 142
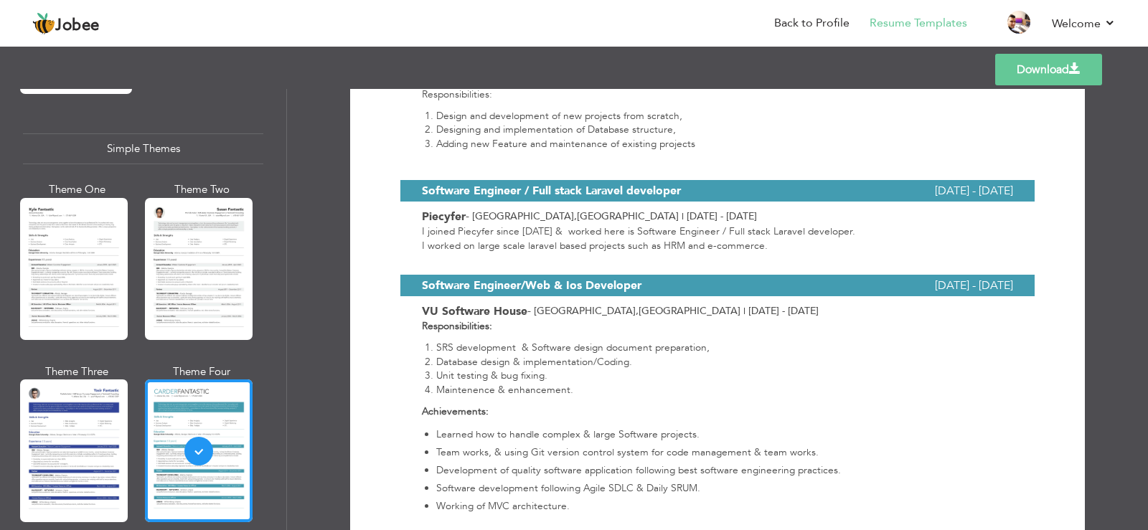
scroll to position [861, 0]
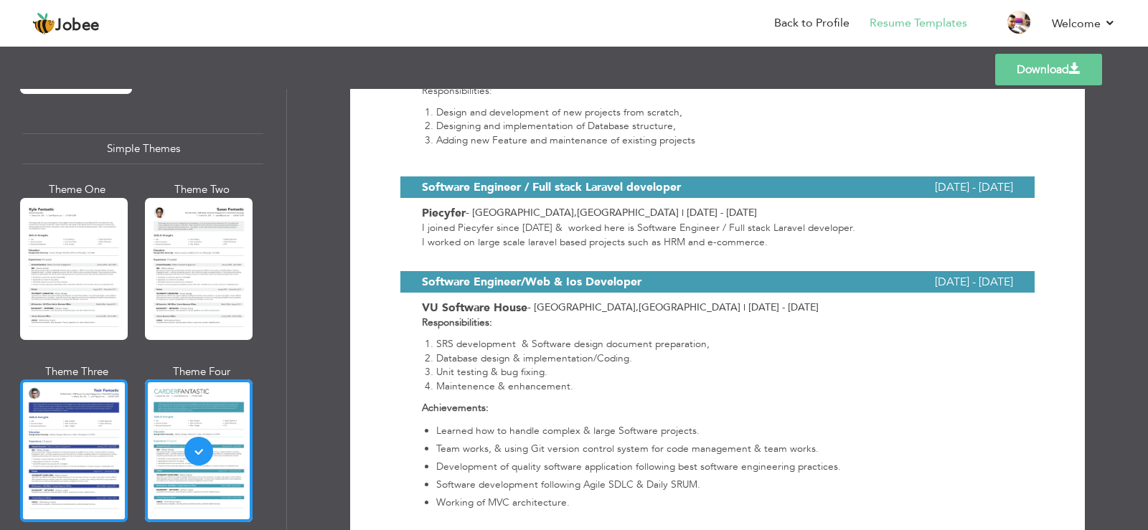
click at [95, 384] on div at bounding box center [74, 451] width 108 height 142
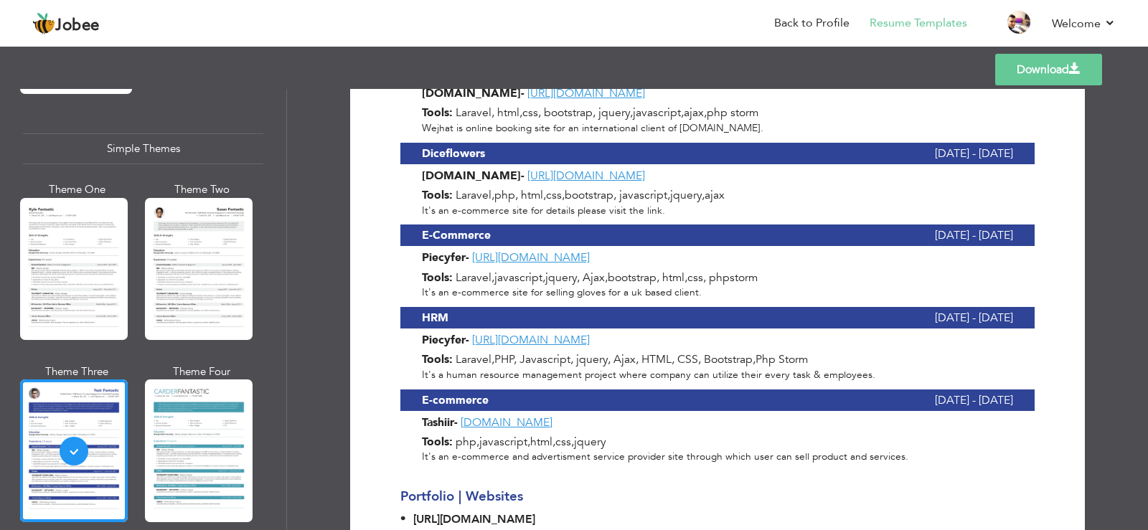
scroll to position [1826, 0]
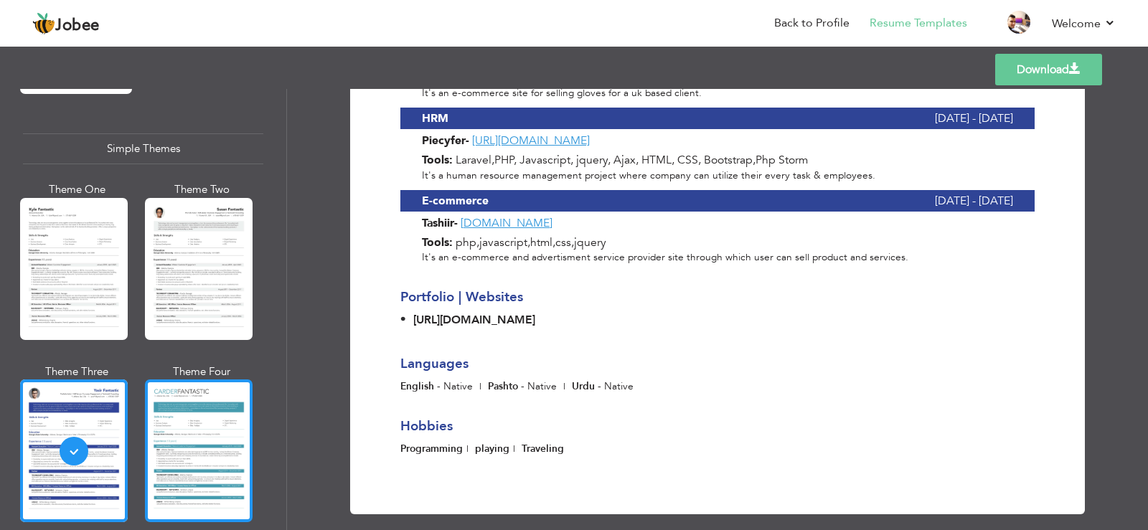
click at [231, 398] on div at bounding box center [199, 451] width 108 height 142
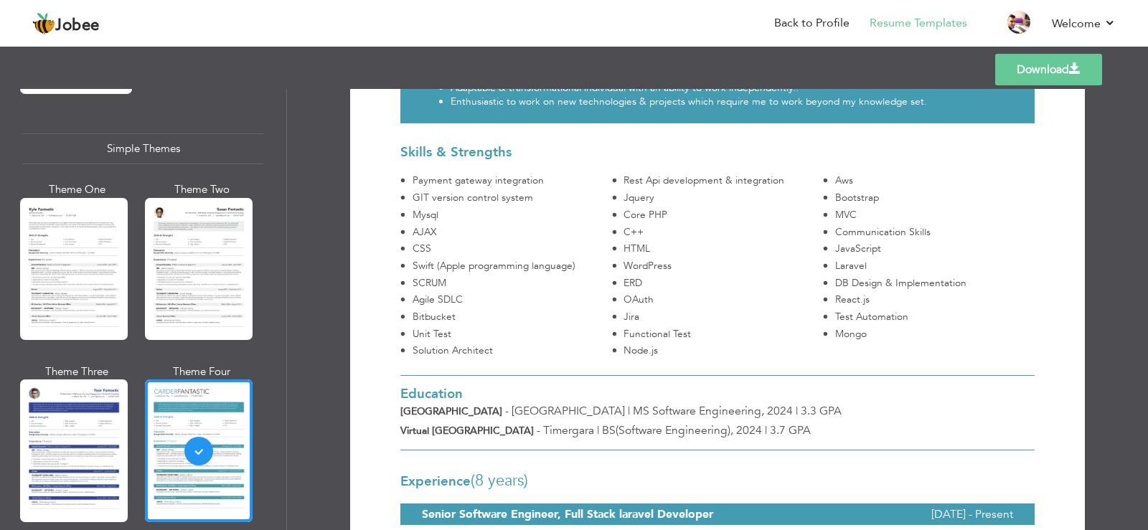
scroll to position [0, 0]
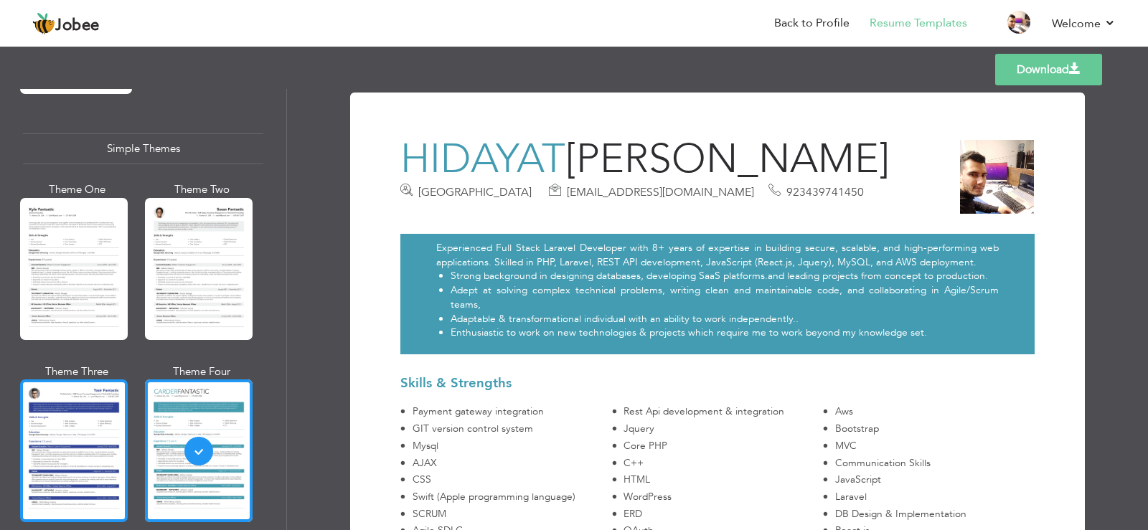
click at [97, 403] on div at bounding box center [74, 451] width 108 height 142
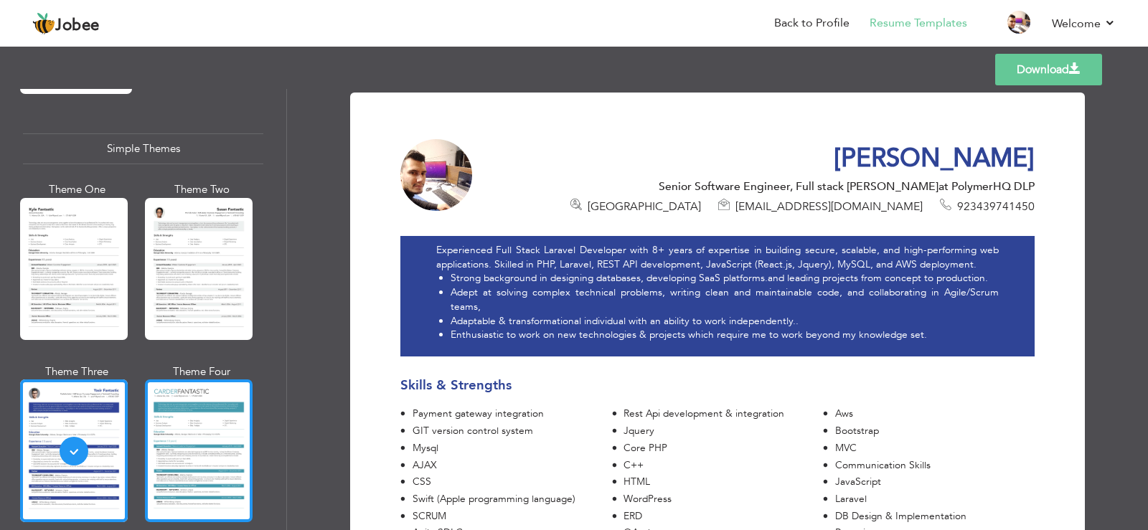
click at [215, 413] on div at bounding box center [199, 451] width 108 height 142
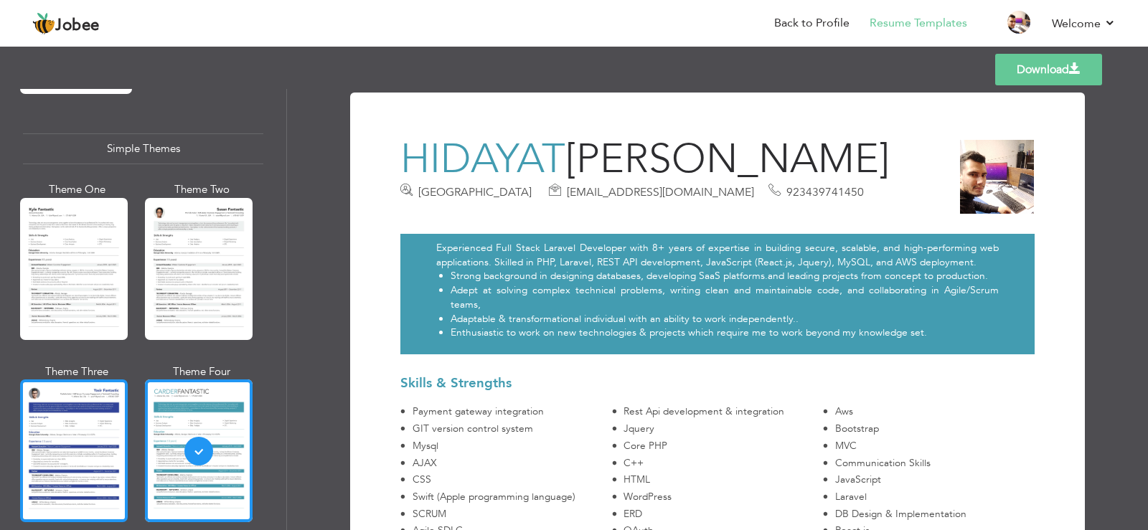
click at [95, 404] on div at bounding box center [74, 451] width 108 height 142
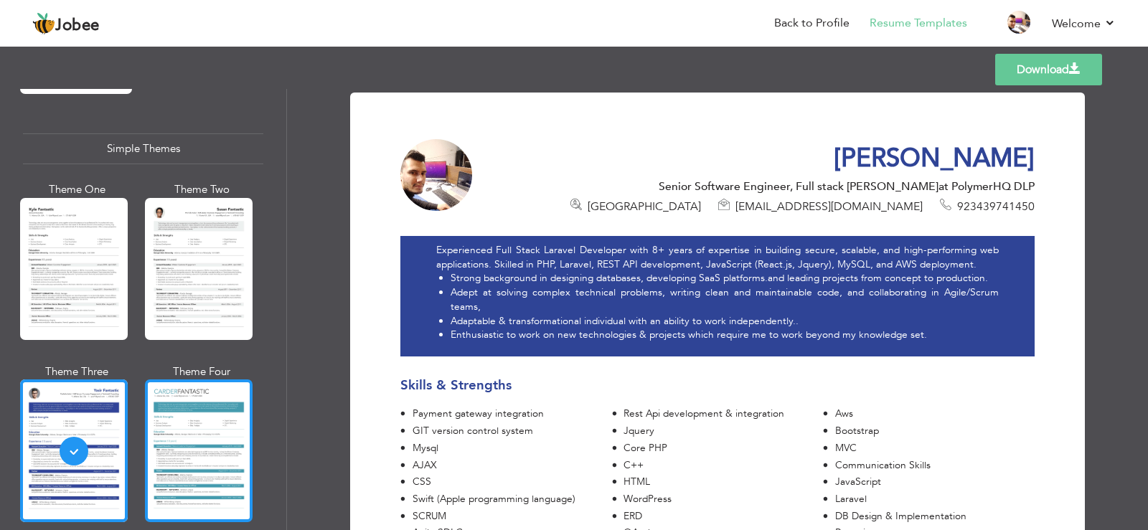
click at [184, 392] on div at bounding box center [199, 451] width 108 height 142
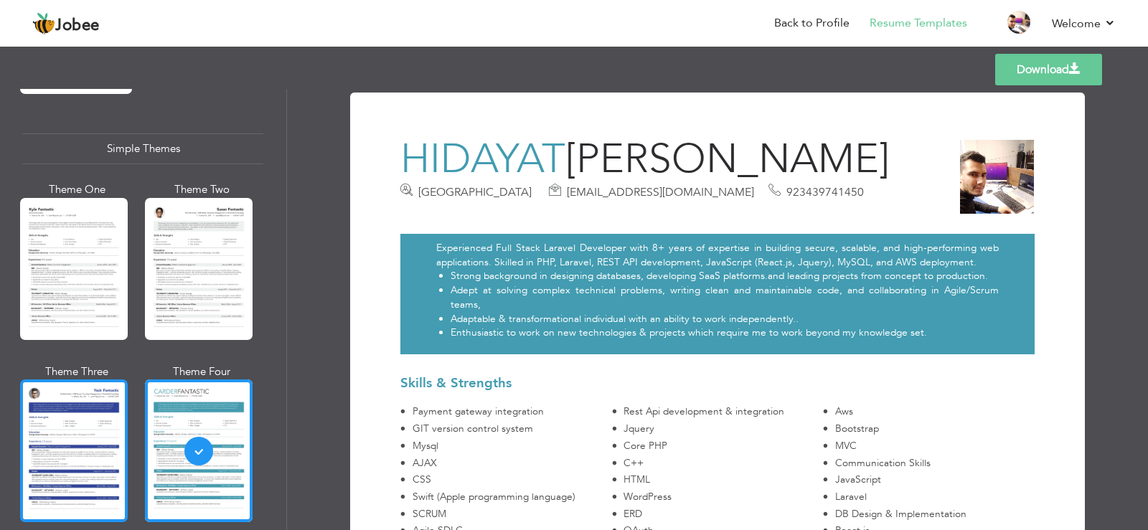
click at [83, 398] on div at bounding box center [74, 451] width 108 height 142
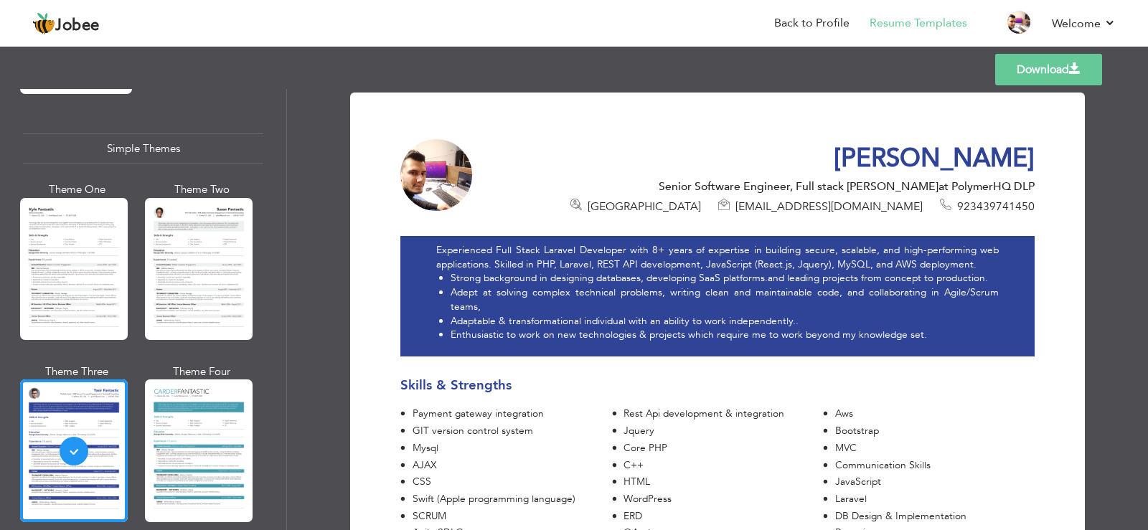
click at [1018, 70] on link "Download" at bounding box center [1049, 70] width 107 height 32
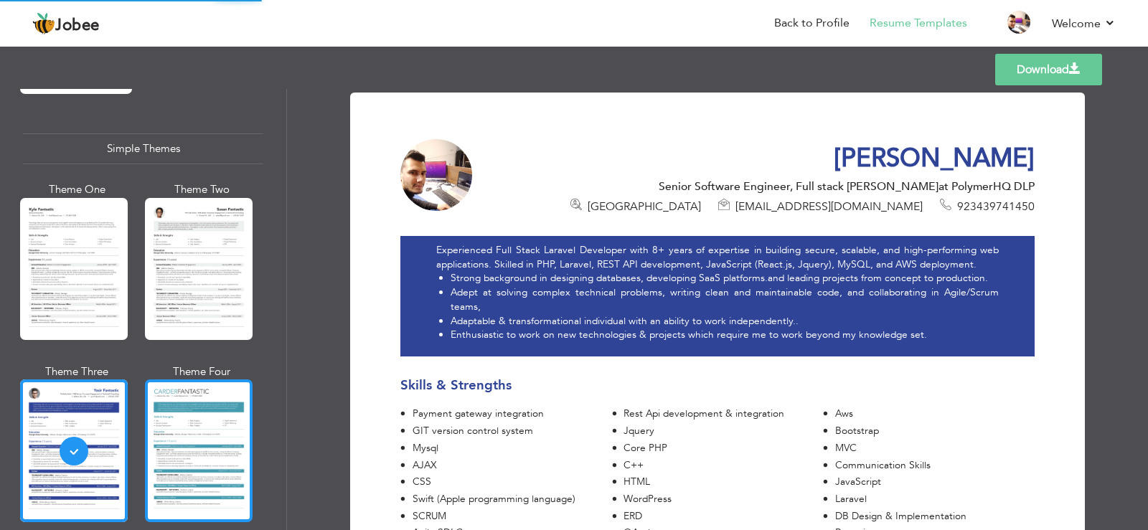
click at [203, 385] on div at bounding box center [199, 451] width 108 height 142
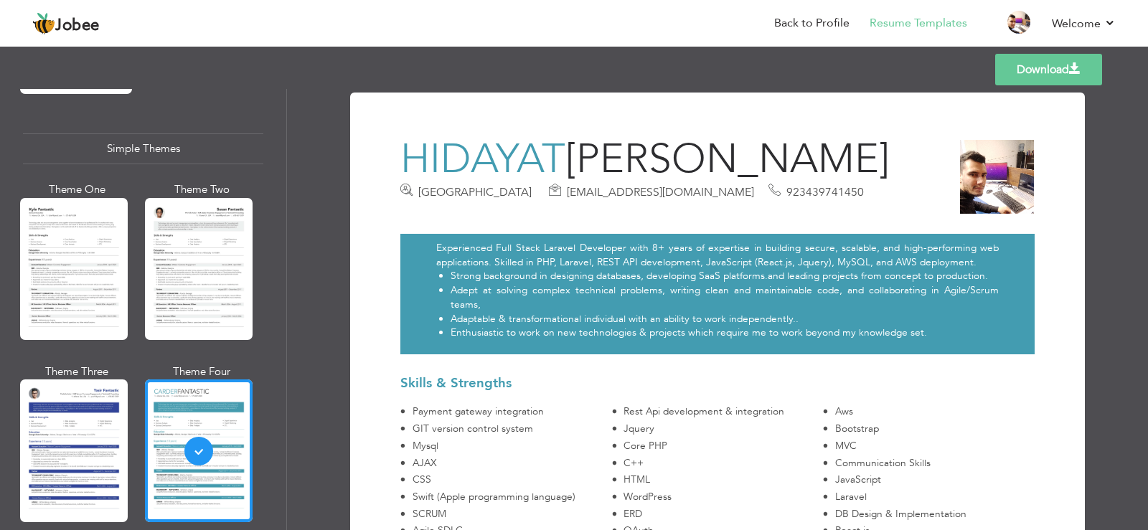
click at [1031, 69] on link "Download" at bounding box center [1049, 70] width 107 height 32
